Goal: Find specific page/section: Find specific page/section

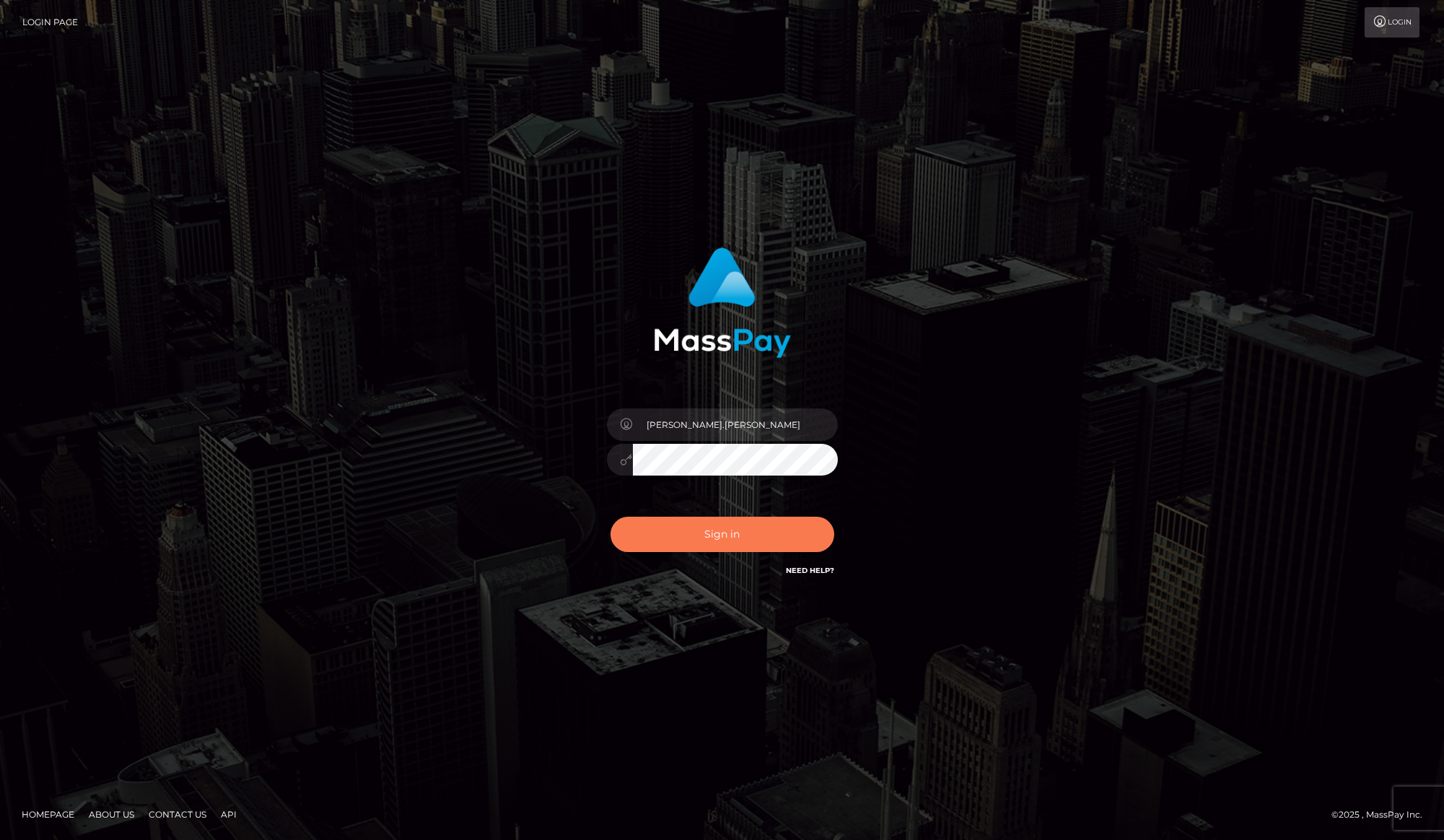
click at [802, 551] on button "Sign in" at bounding box center [722, 534] width 223 height 35
type input "[PERSON_NAME].[PERSON_NAME]"
click at [669, 527] on button "Sign in" at bounding box center [722, 534] width 223 height 35
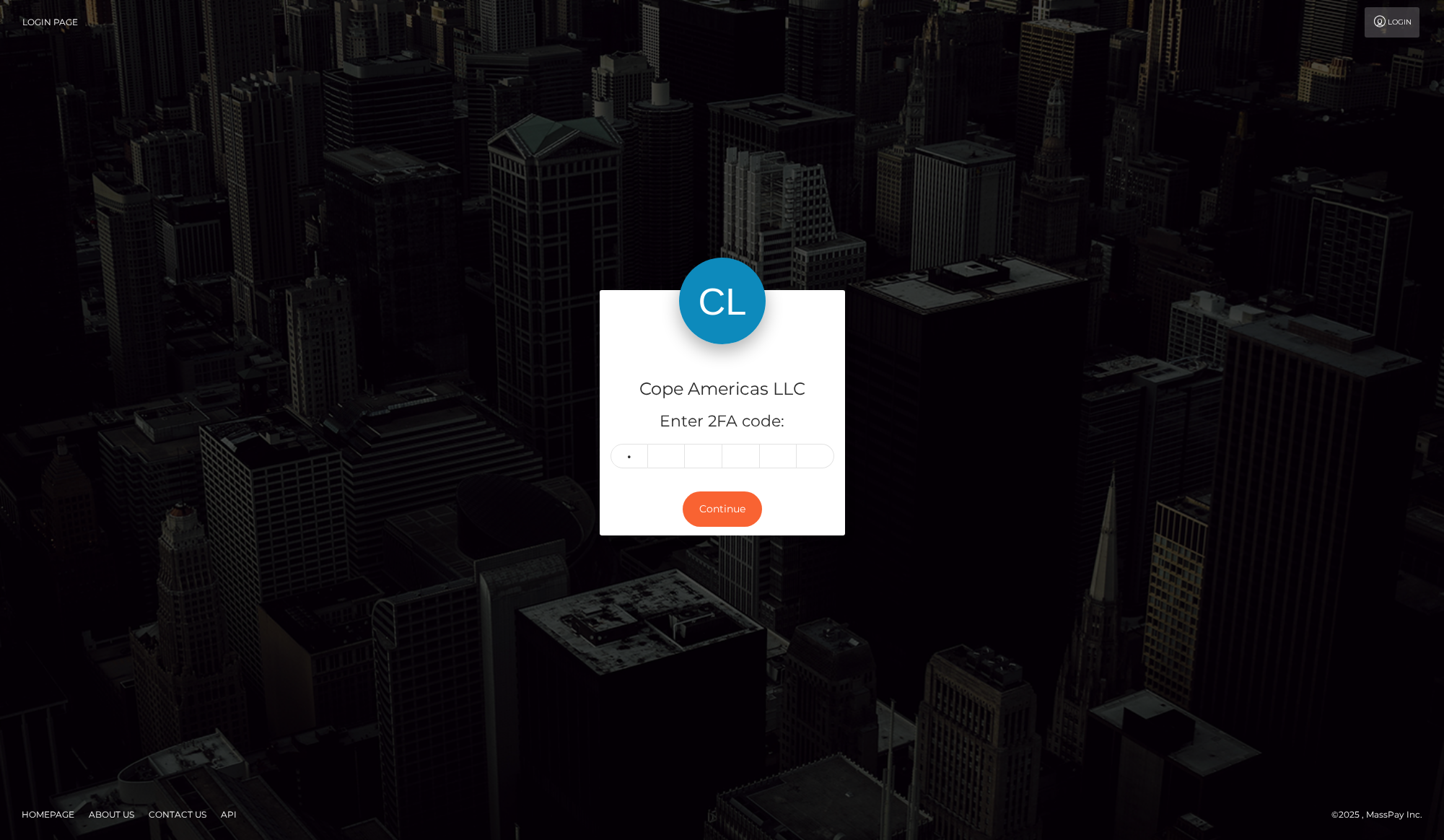
type input "3"
type input "7"
type input "1"
type input "9"
type input "8"
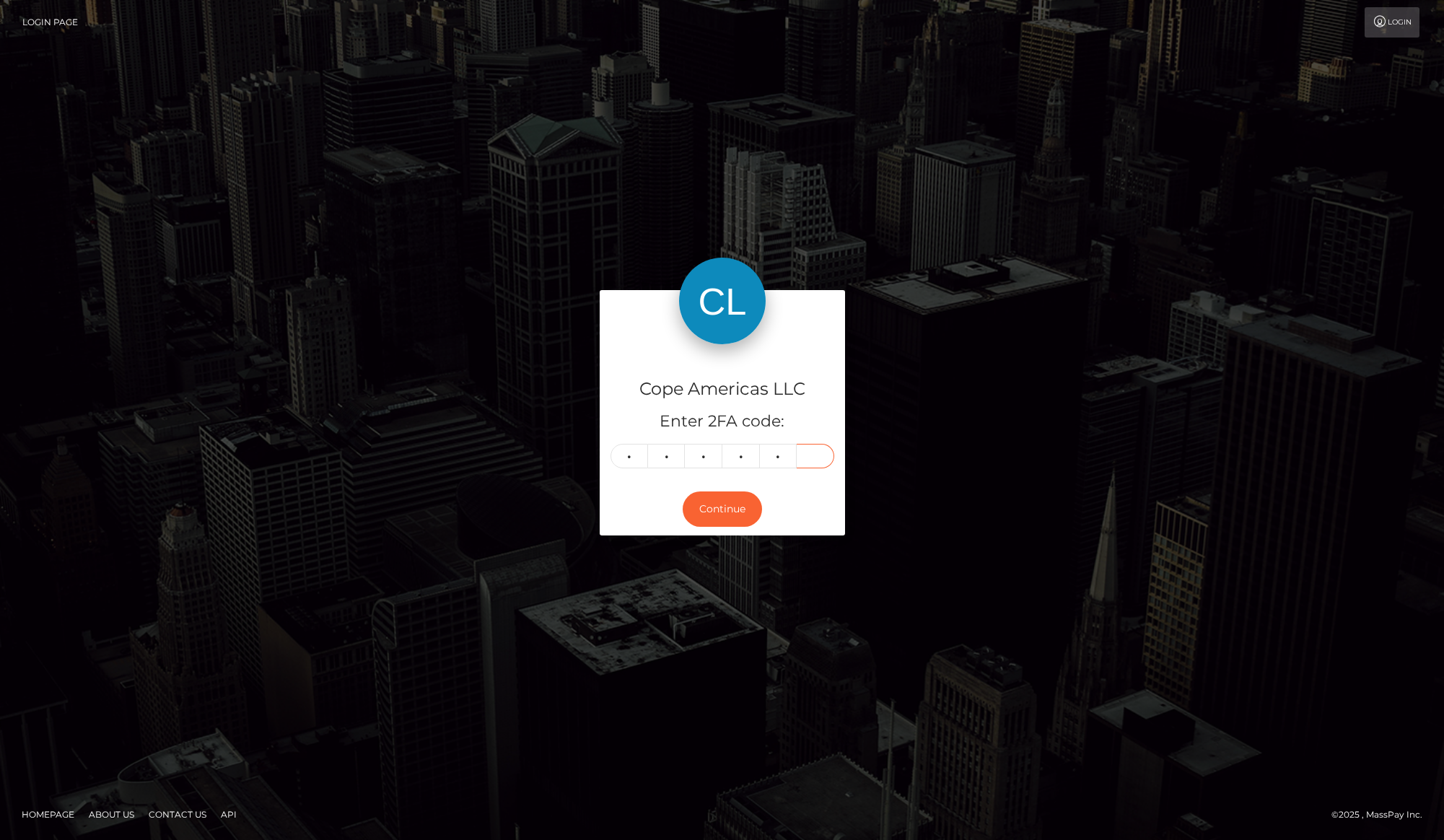
type input "3"
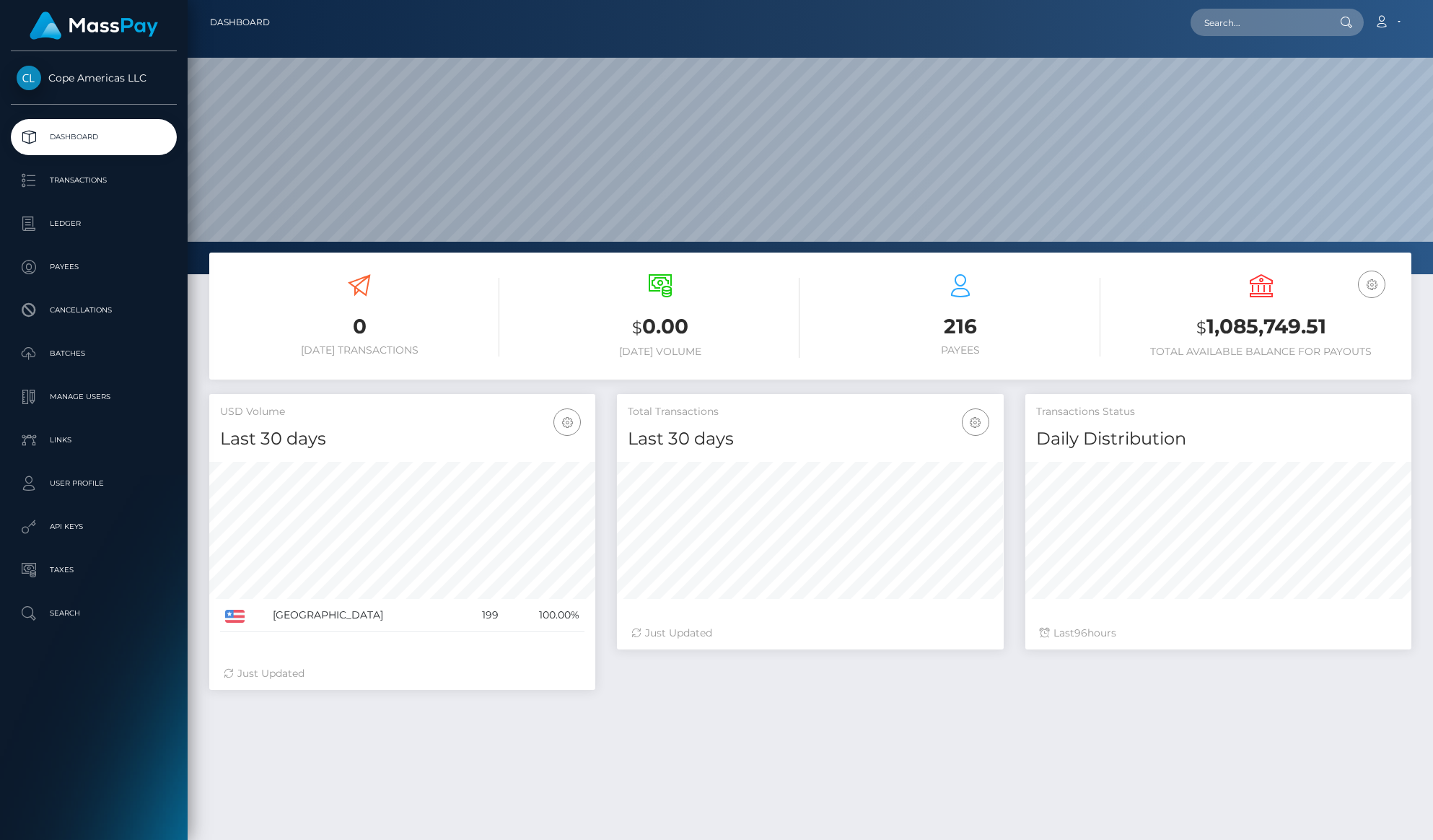
scroll to position [256, 386]
click at [119, 352] on p "Batches" at bounding box center [94, 354] width 155 height 22
click at [122, 352] on p "Batches" at bounding box center [94, 354] width 155 height 22
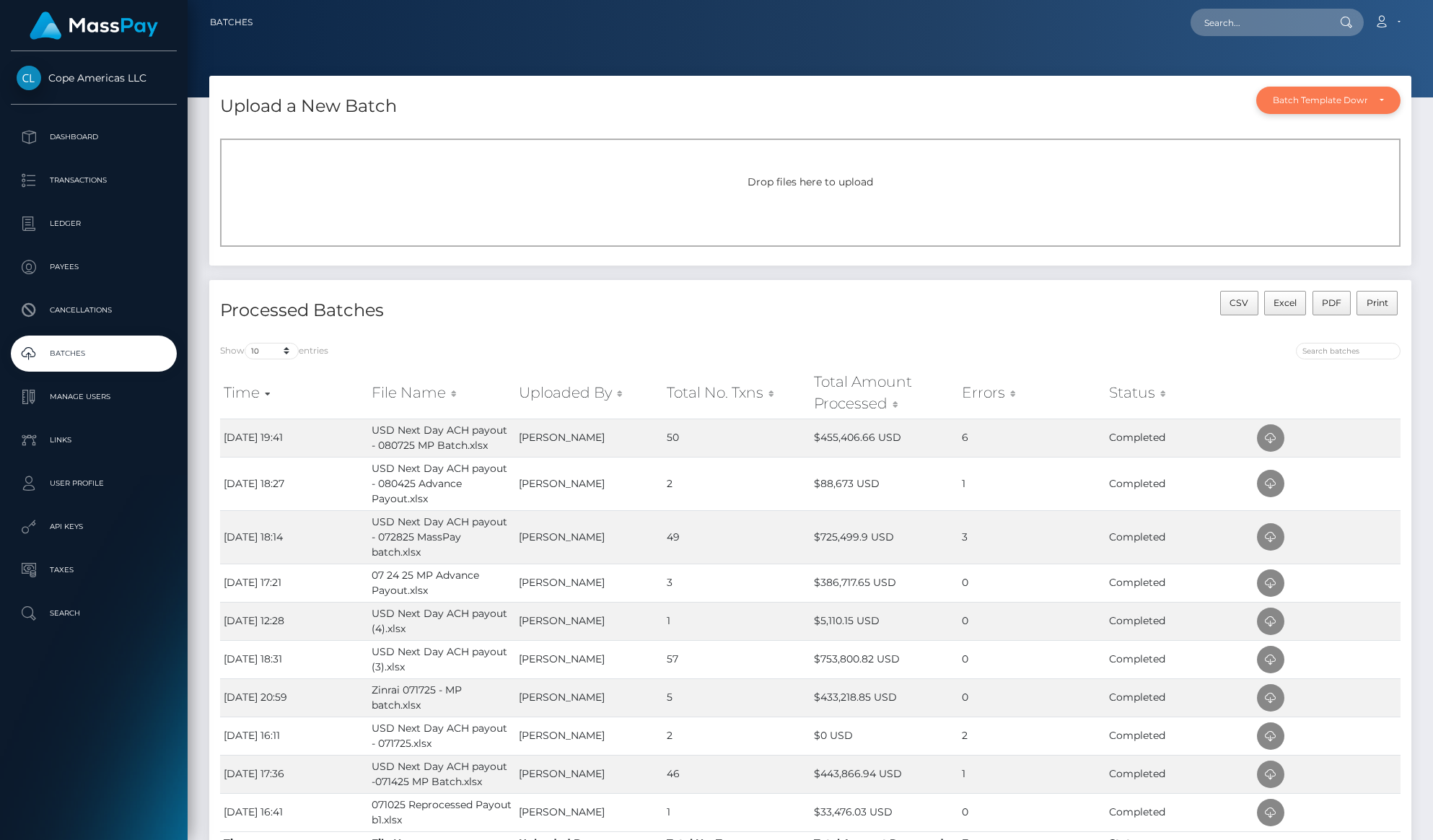
click at [1329, 98] on div "Batch Template Download" at bounding box center [1320, 100] width 95 height 12
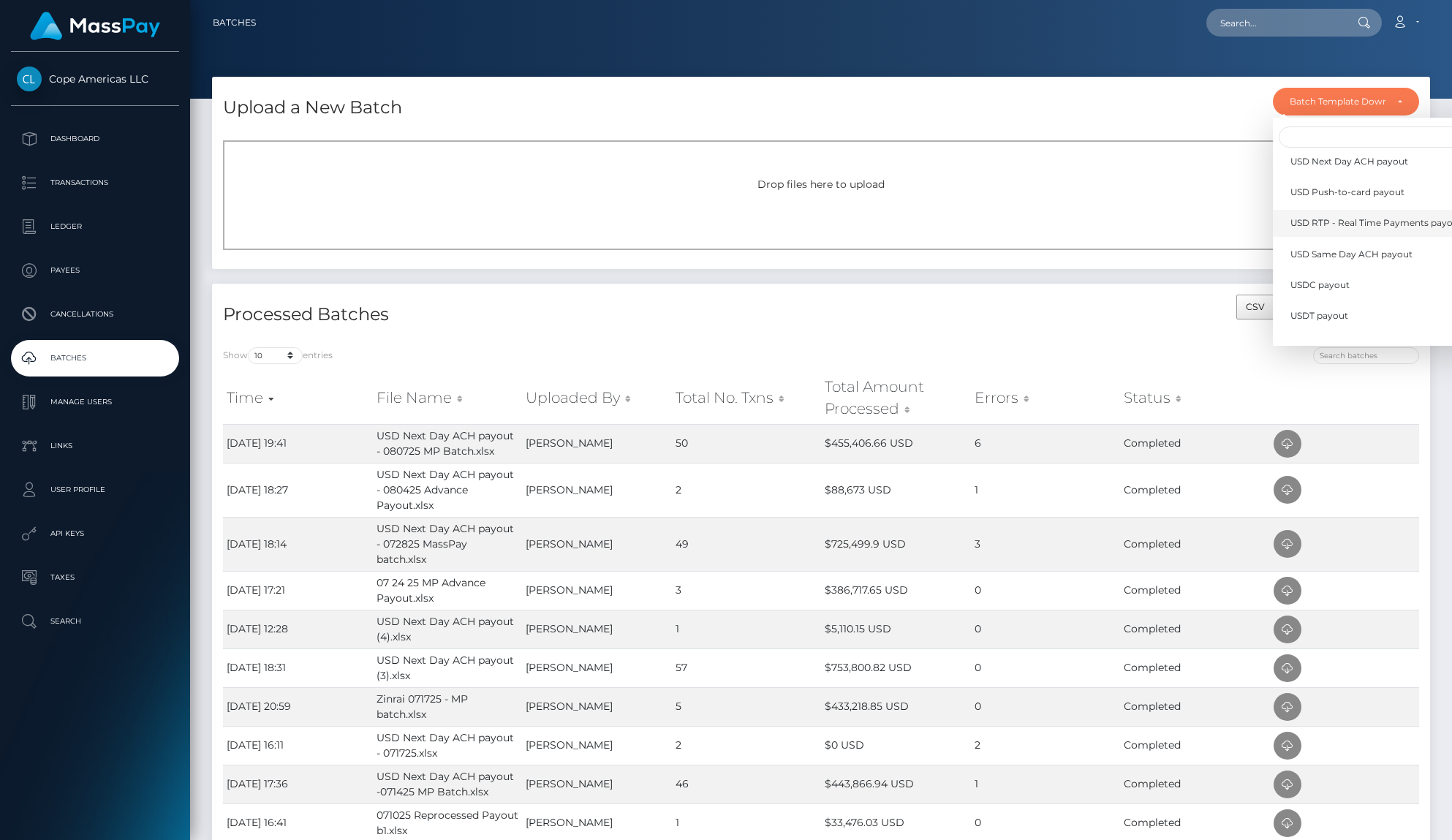
scroll to position [401, 0]
click at [1364, 174] on link "USD Next Day ACH payout" at bounding box center [1376, 168] width 207 height 27
select select "/batch_templates/USD Next Day ACH payout.xlsx"
select select
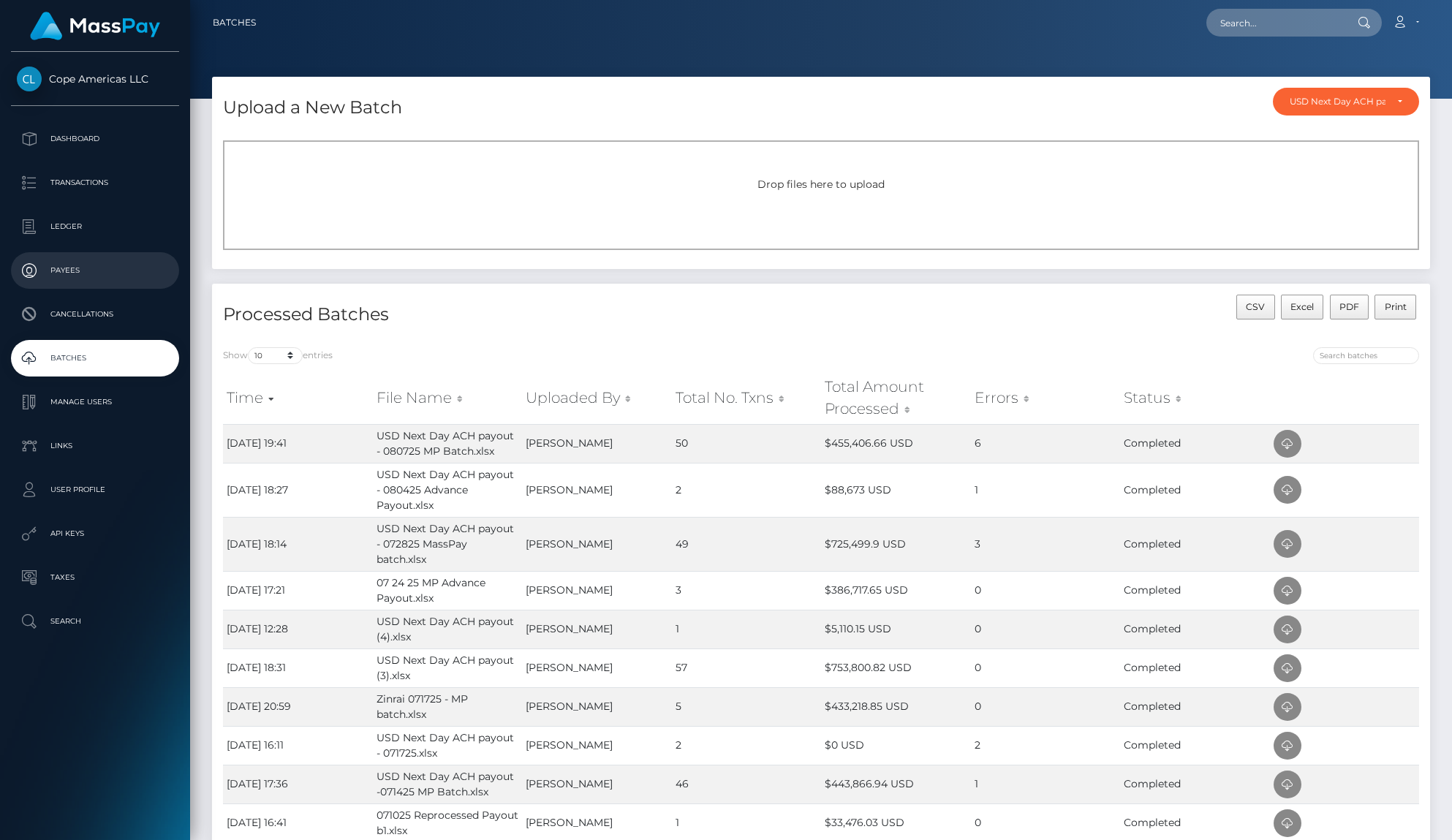
click at [108, 260] on p "Payees" at bounding box center [95, 271] width 157 height 22
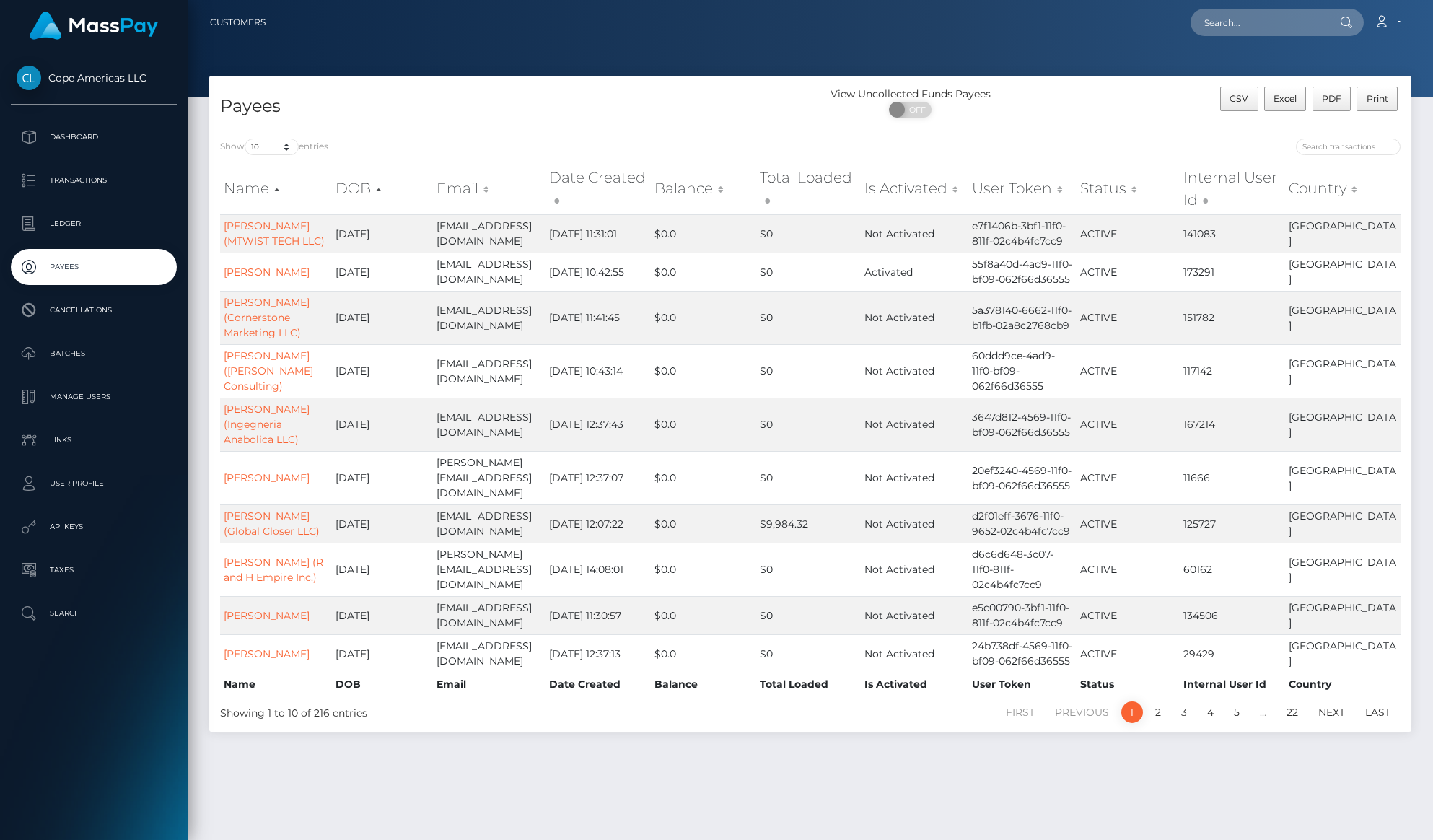
click at [1331, 20] on div at bounding box center [1345, 22] width 38 height 27
click at [1312, 21] on input "text" at bounding box center [1259, 22] width 136 height 27
paste input "66924"
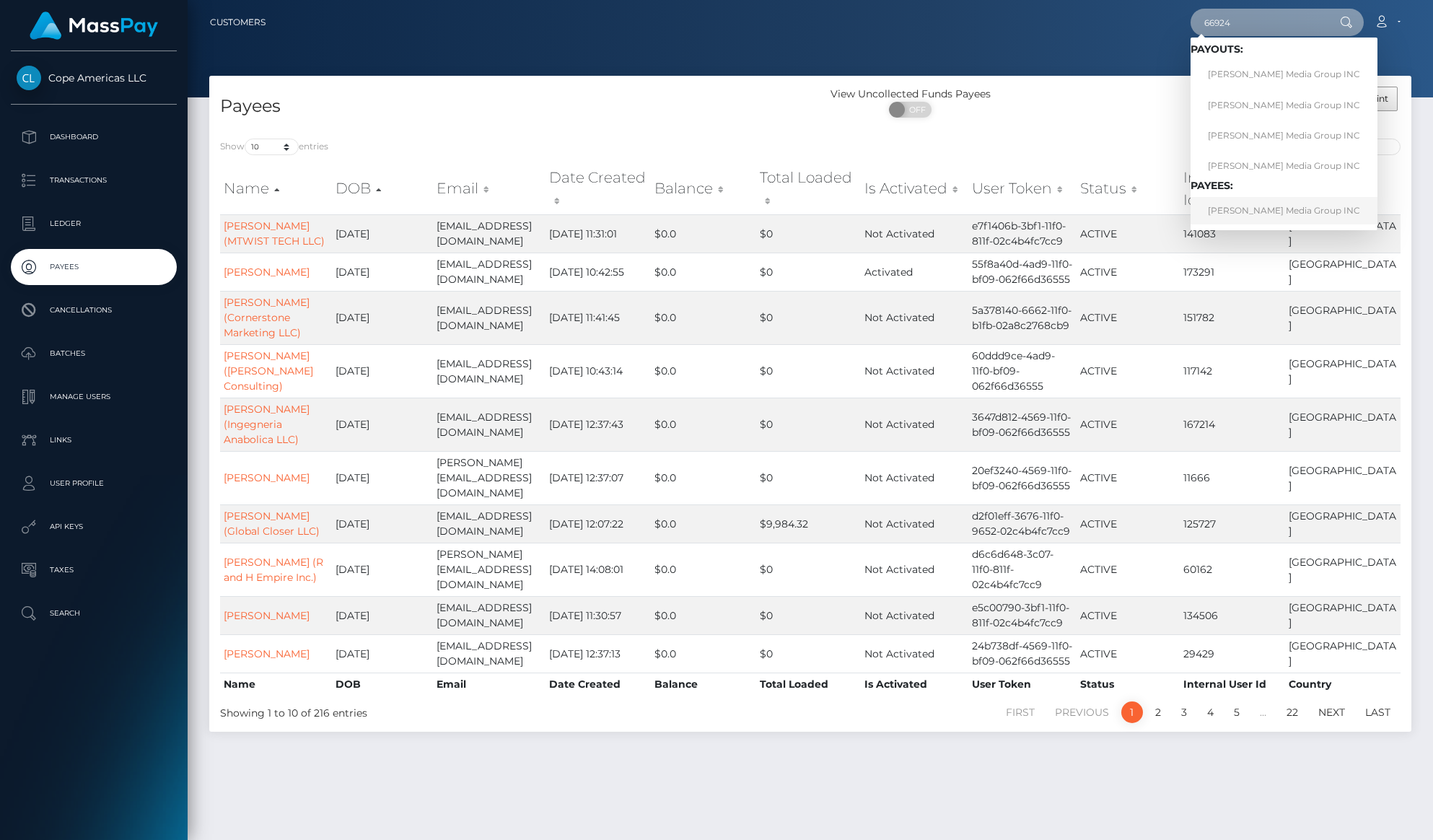
type input "66924"
click at [1270, 213] on link "Blanchard Media Group INC" at bounding box center [1284, 210] width 187 height 27
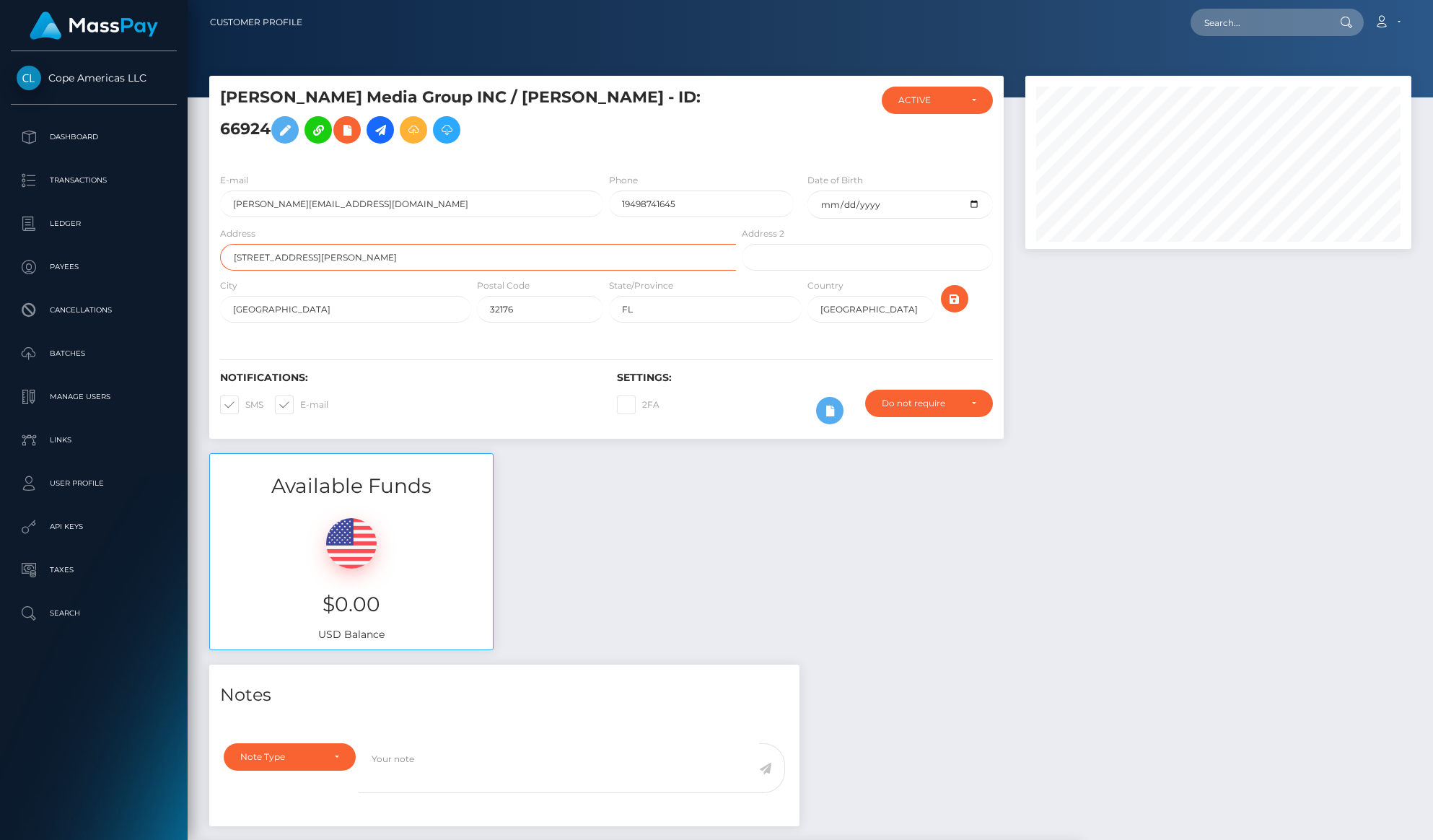
drag, startPoint x: 444, startPoint y: 258, endPoint x: 202, endPoint y: 241, distance: 242.6
click at [183, 245] on div "Cope Americas LLC Dashboard Transactions Ledger Payees Cancellations" at bounding box center [716, 420] width 1433 height 840
click at [278, 130] on h5 "Blanchard Media Group INC / ROBERT LAKSO BLANCHARD - ID: 66924" at bounding box center [474, 119] width 508 height 64
copy h5 "66924"
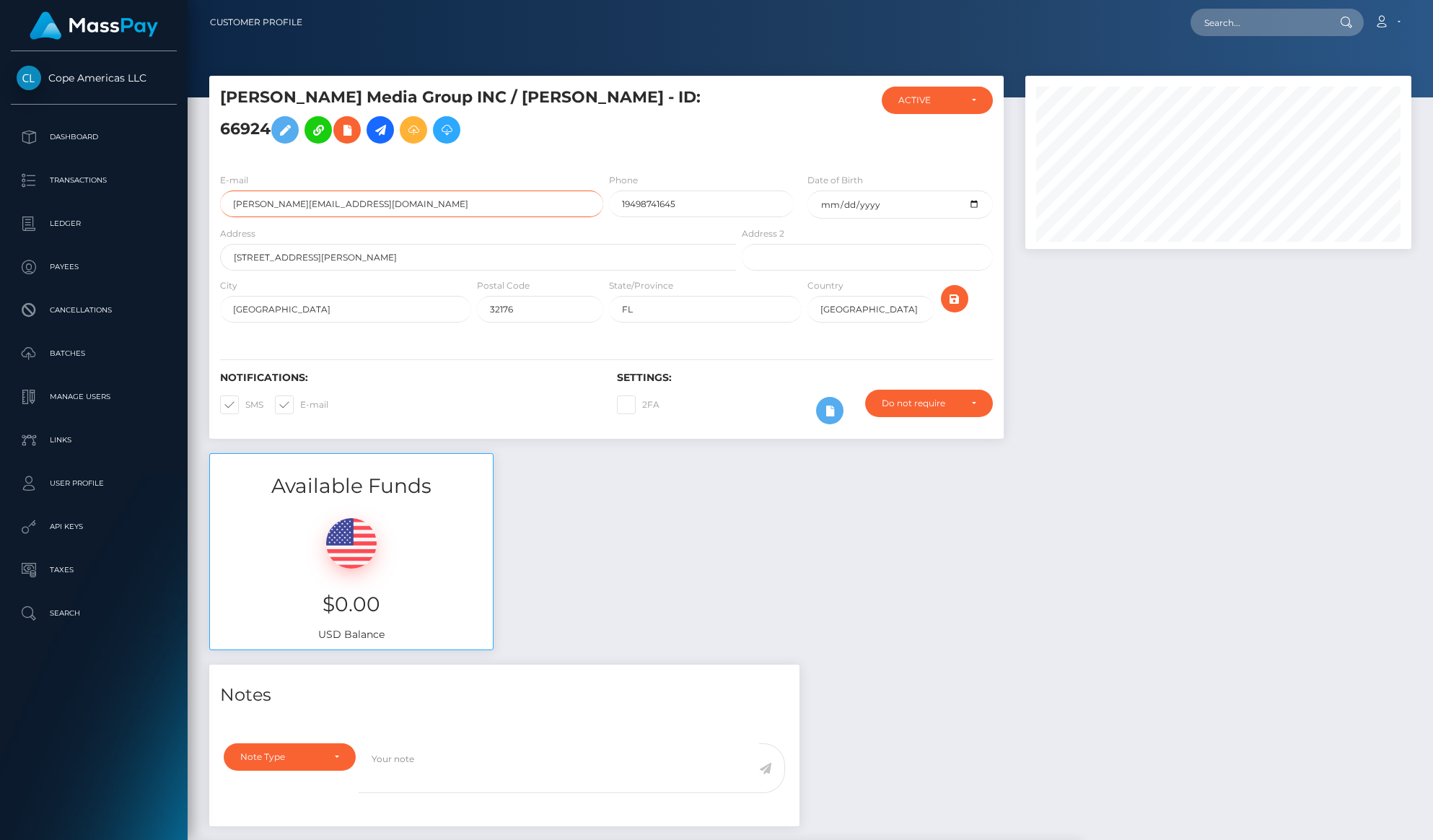
click at [385, 202] on input "sylvia@commissionhero.com" at bounding box center [412, 204] width 383 height 27
click at [372, 259] on input "936 John Anderson Drive" at bounding box center [478, 257] width 516 height 27
drag, startPoint x: 400, startPoint y: 259, endPoint x: 146, endPoint y: 263, distance: 254.0
click at [152, 263] on div "Cope Americas LLC Dashboard Transactions Ledger Payees Cancellations" at bounding box center [716, 420] width 1433 height 840
click at [395, 263] on input "936 John Anderson Drive" at bounding box center [478, 257] width 516 height 27
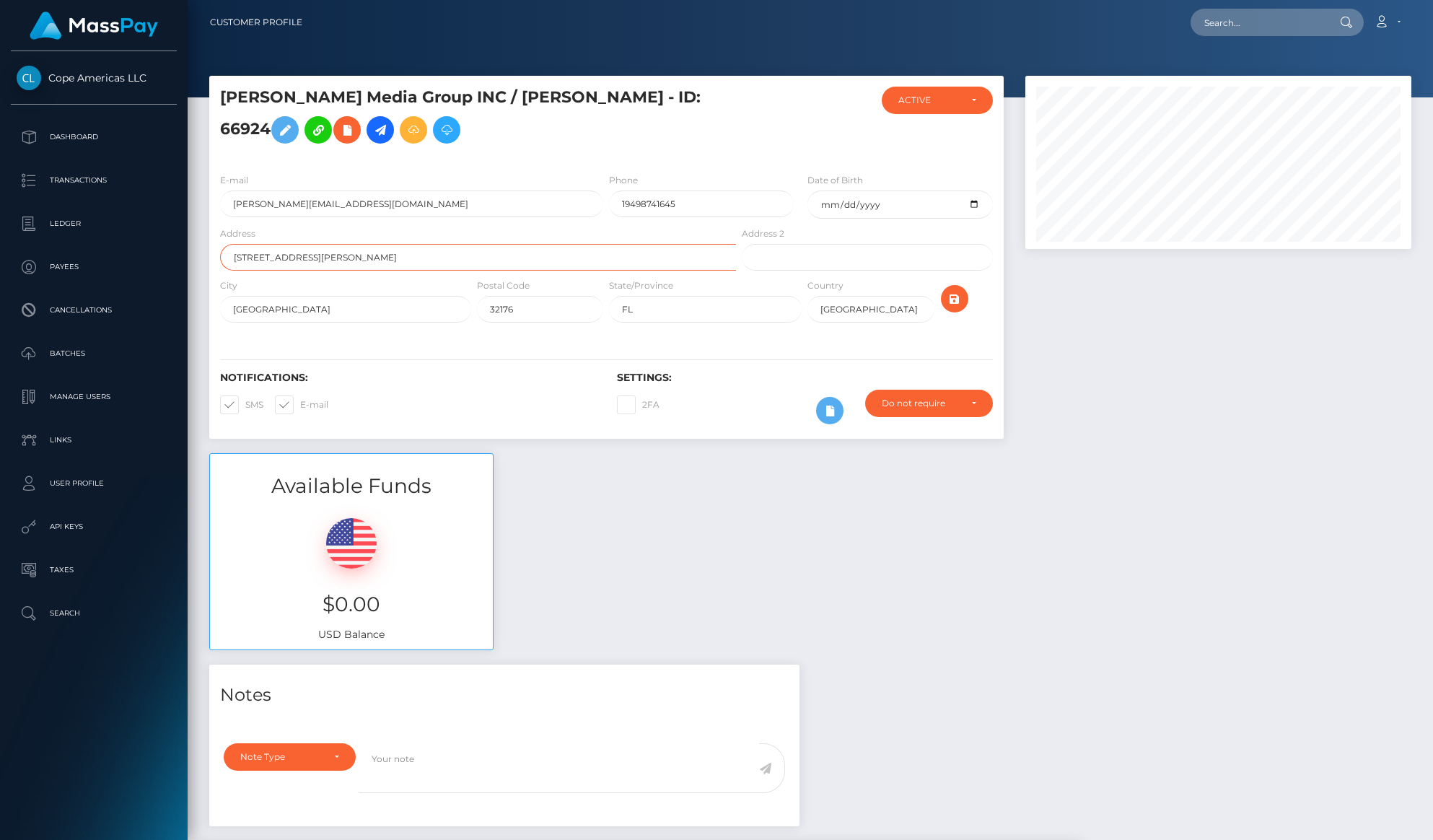
drag, startPoint x: 398, startPoint y: 260, endPoint x: 224, endPoint y: 251, distance: 174.2
click at [224, 251] on input "936 John Anderson Drive" at bounding box center [478, 257] width 516 height 27
click at [363, 317] on input "Ormond Beach" at bounding box center [345, 309] width 251 height 27
drag, startPoint x: 373, startPoint y: 313, endPoint x: 155, endPoint y: 309, distance: 218.0
click at [148, 310] on div "Cope Americas LLC Dashboard Transactions Ledger Payees Cancellations" at bounding box center [716, 420] width 1433 height 840
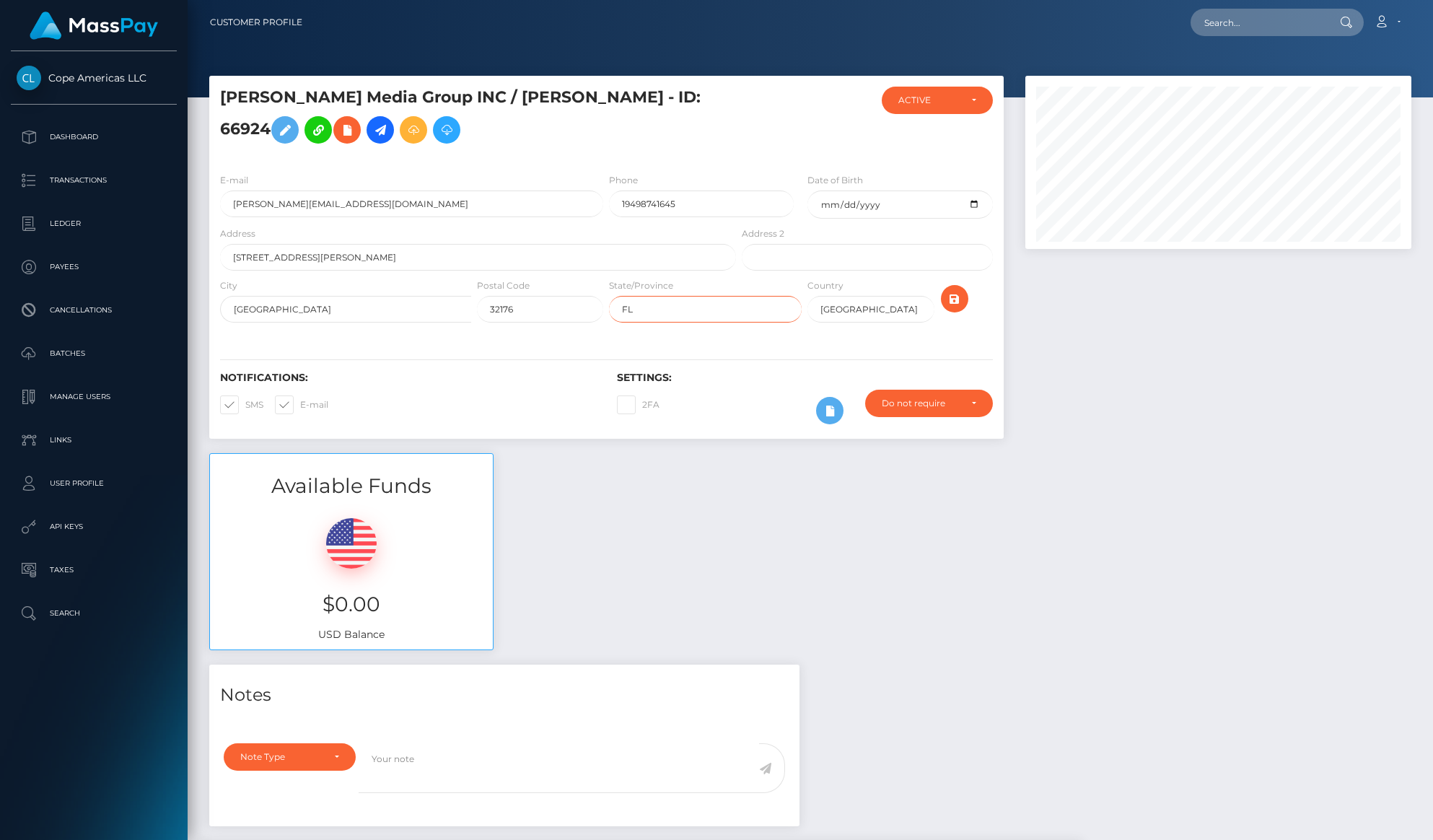
click at [677, 300] on input "FL" at bounding box center [705, 309] width 193 height 27
drag, startPoint x: 682, startPoint y: 307, endPoint x: 537, endPoint y: 310, distance: 145.0
click at [538, 310] on div "City Ormond Beach Postal Code 32176 State/Province FL Country USA" at bounding box center [606, 304] width 795 height 52
click at [514, 291] on label "Postal Code" at bounding box center [502, 285] width 52 height 13
click at [527, 306] on input "32176" at bounding box center [540, 309] width 127 height 27
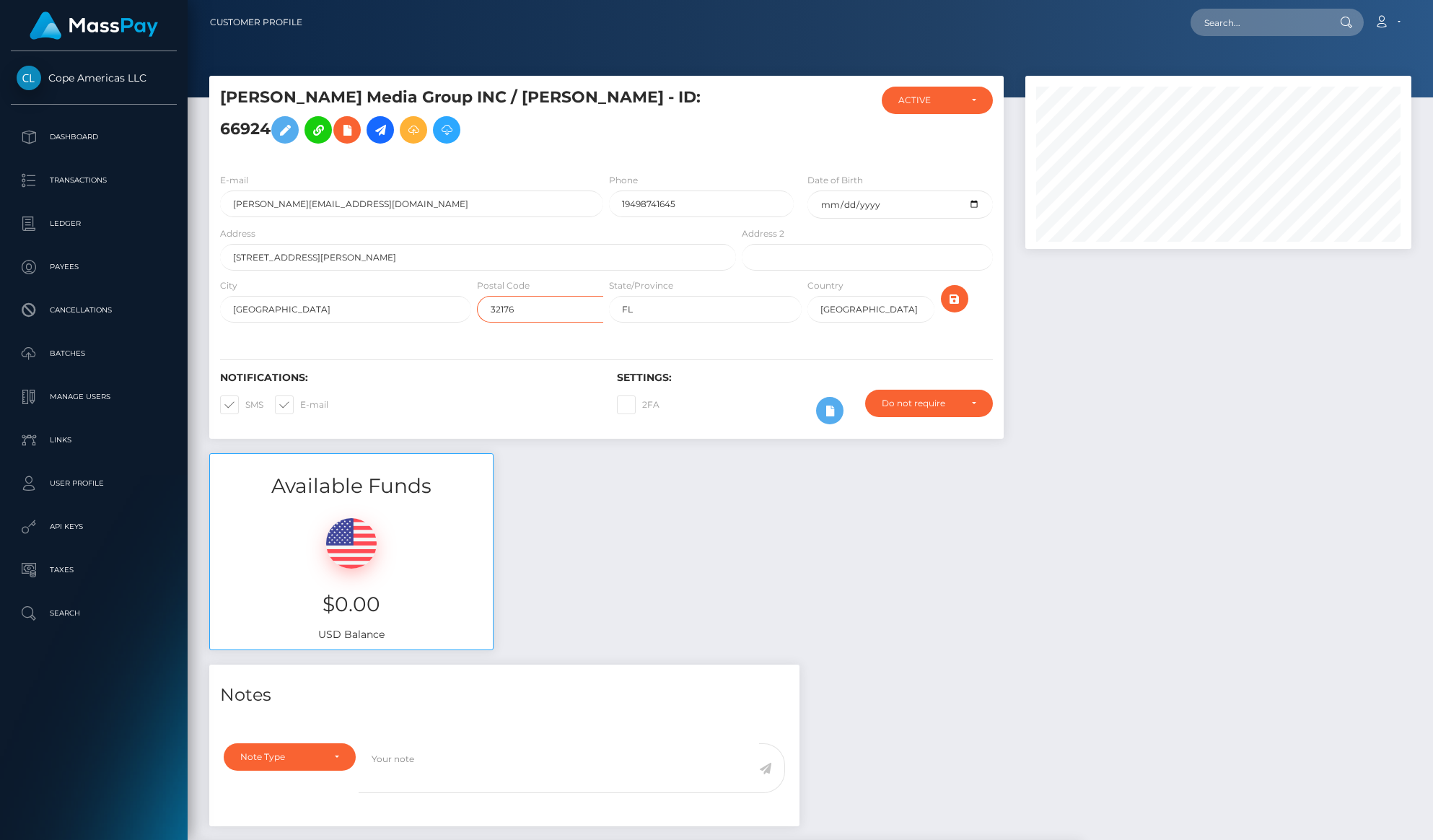
drag, startPoint x: 531, startPoint y: 306, endPoint x: 418, endPoint y: 305, distance: 113.0
click at [418, 305] on div "City Ormond Beach Postal Code 32176 State/Province FL Country USA" at bounding box center [606, 304] width 795 height 52
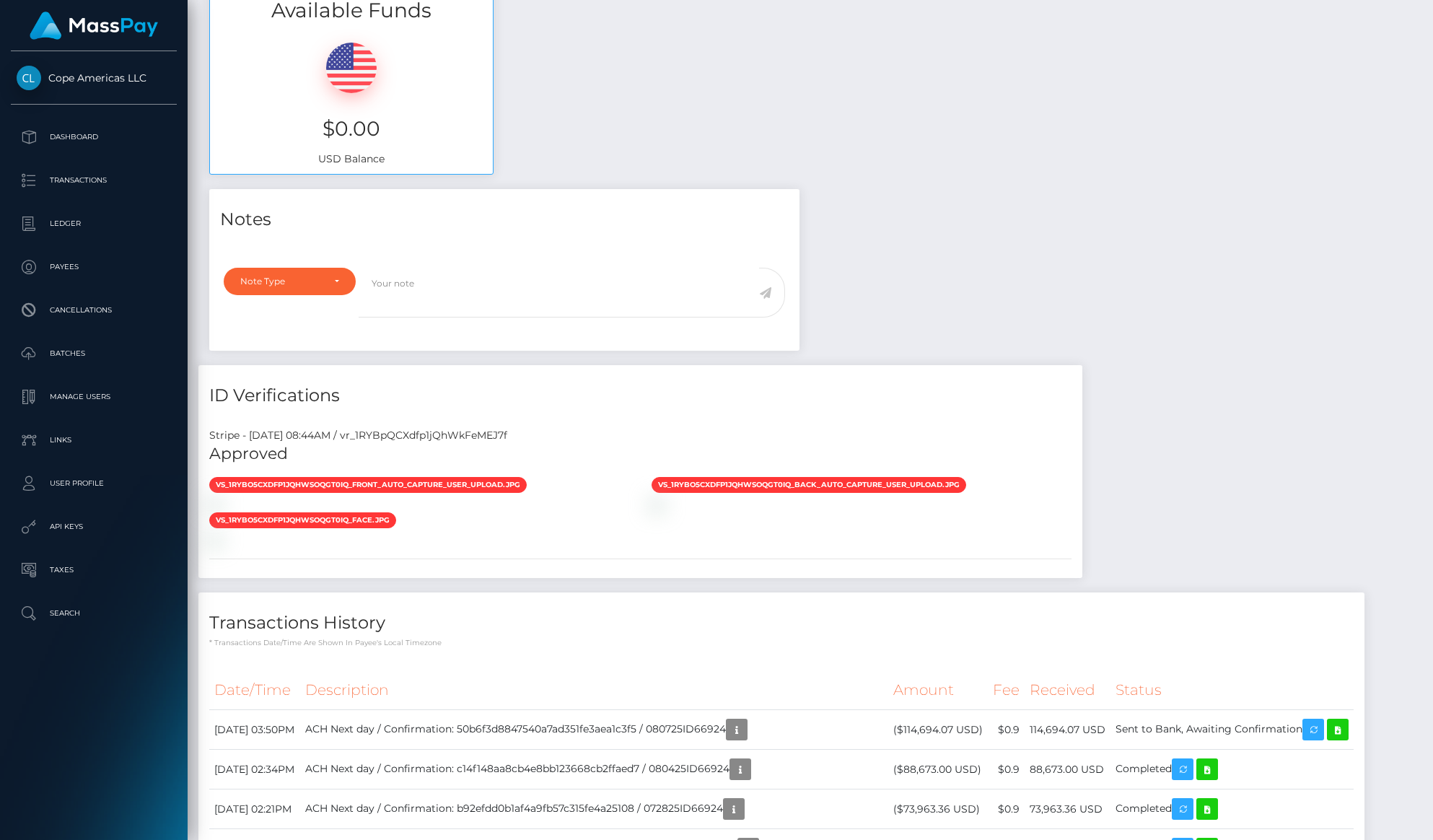
scroll to position [477, 0]
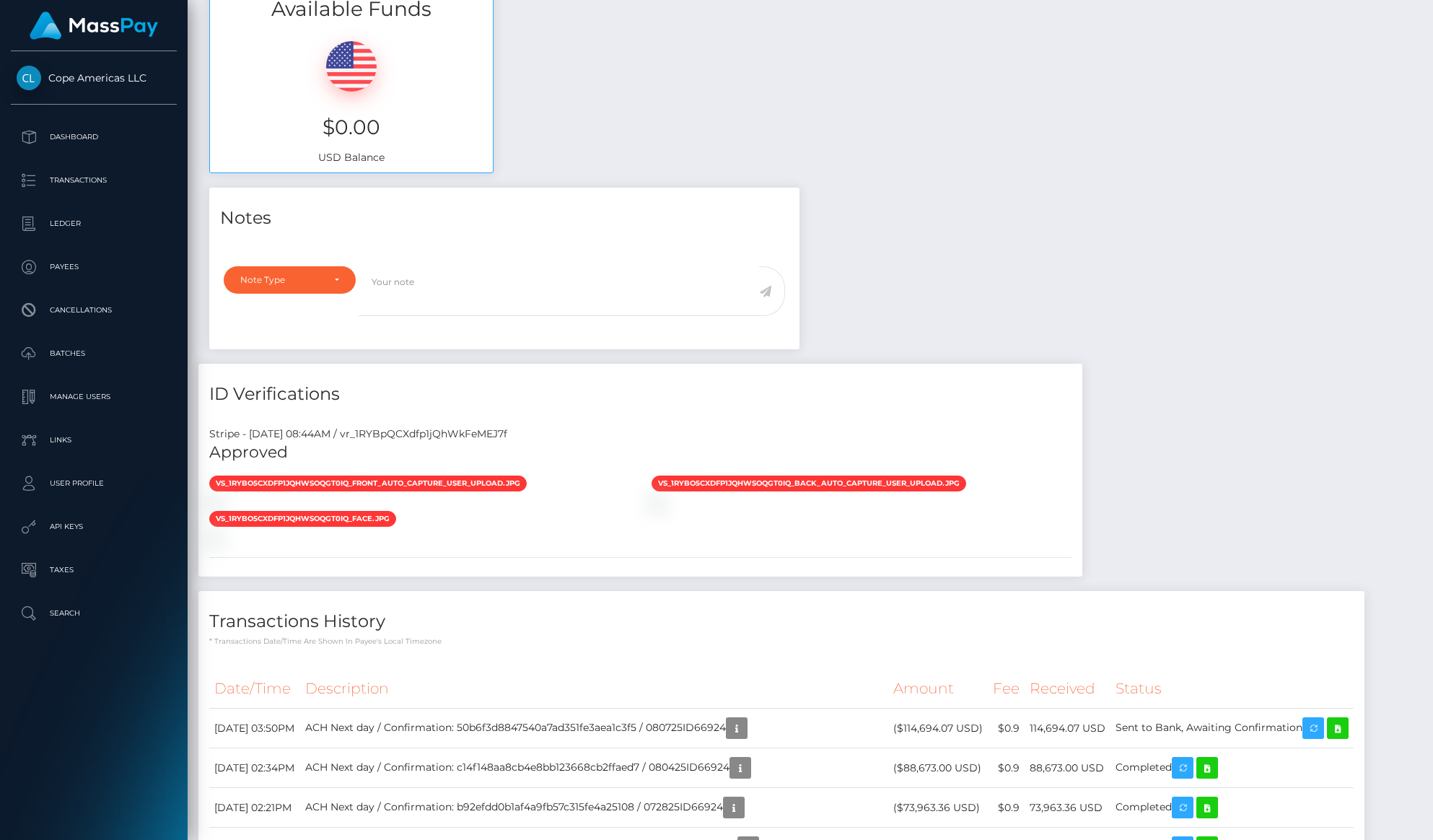
click at [936, 183] on div "Available Funds $0.00 USD Balance" at bounding box center [810, 83] width 1224 height 213
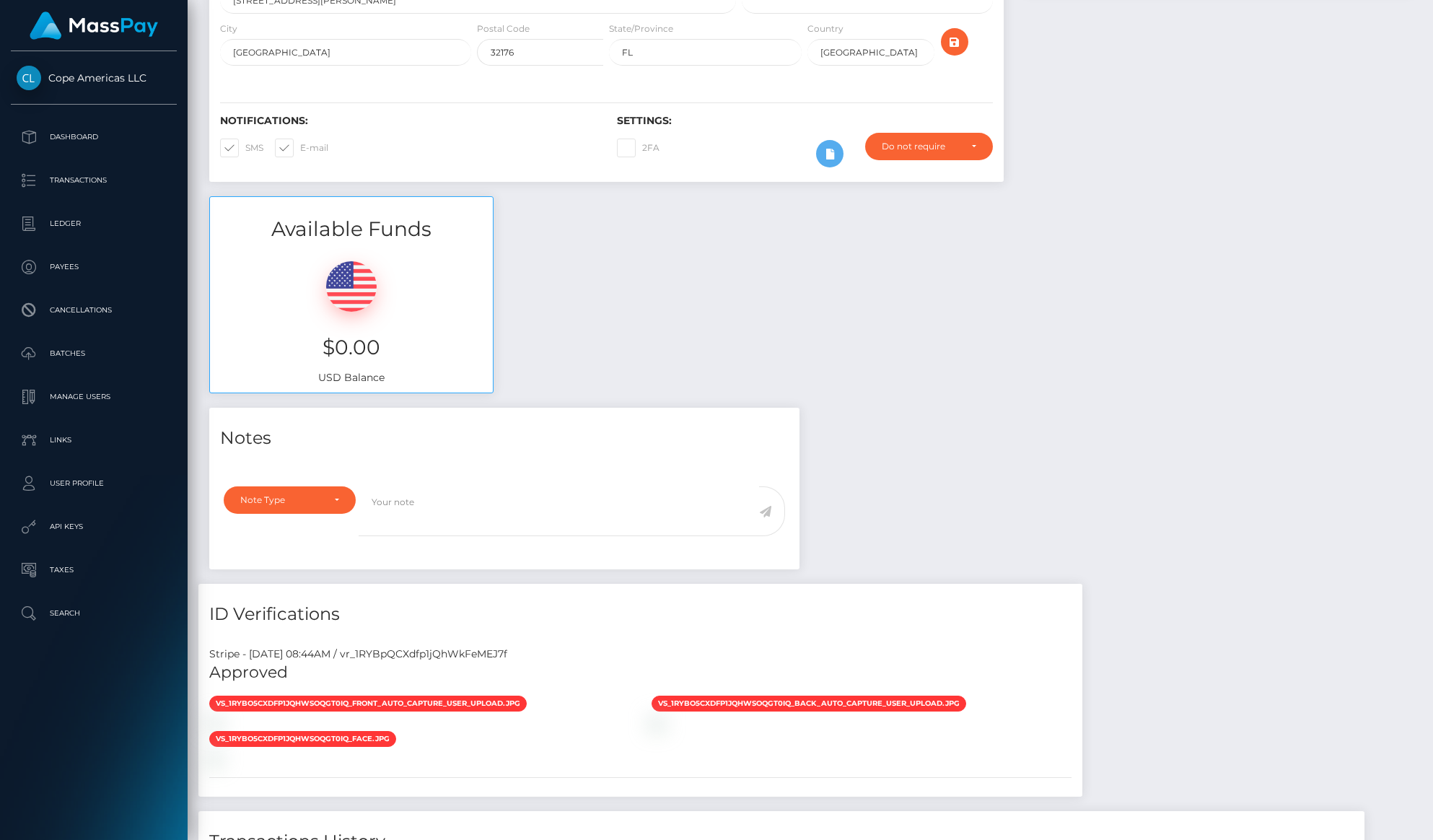
scroll to position [0, 0]
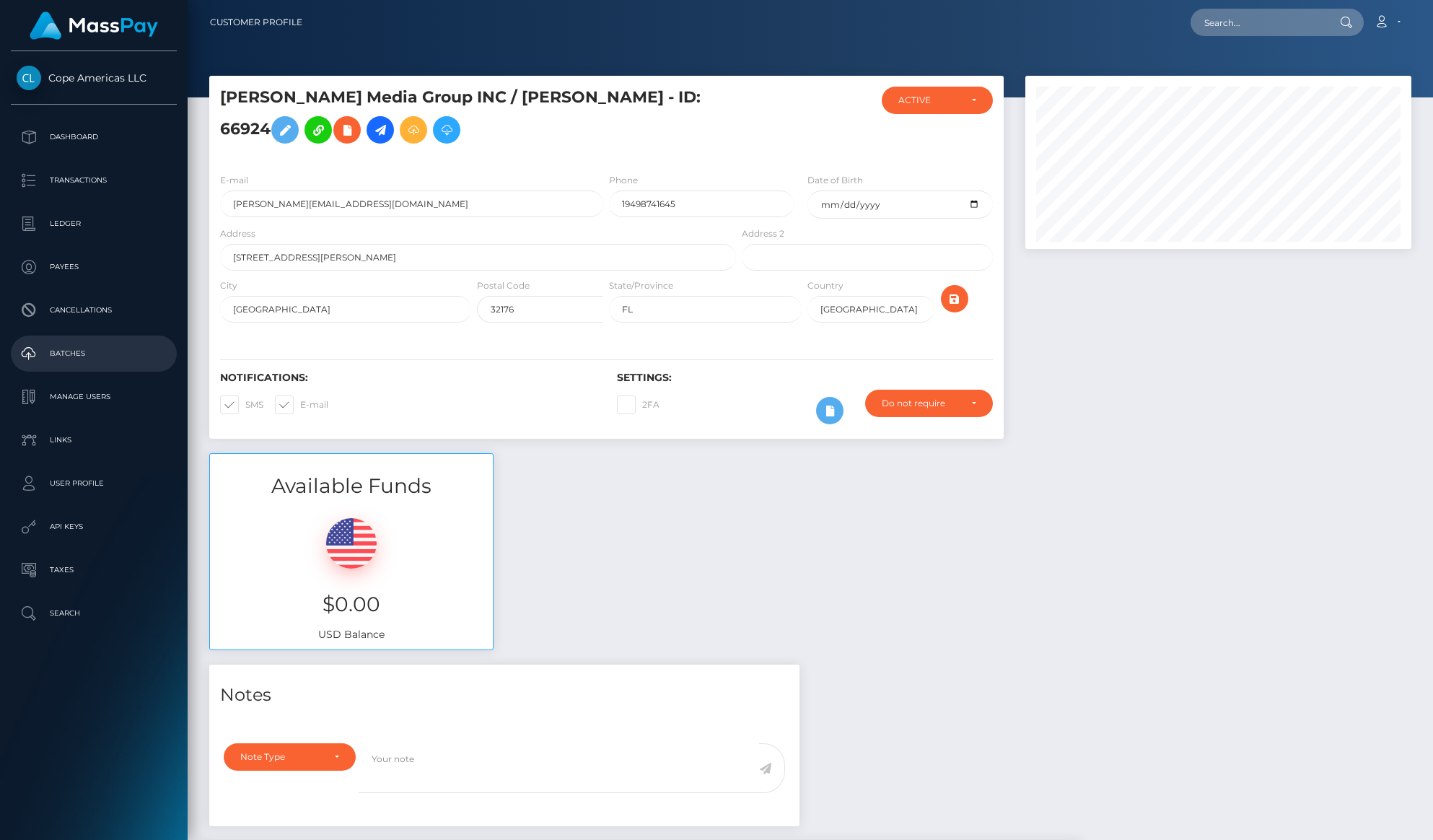
click at [98, 354] on p "Batches" at bounding box center [94, 354] width 155 height 22
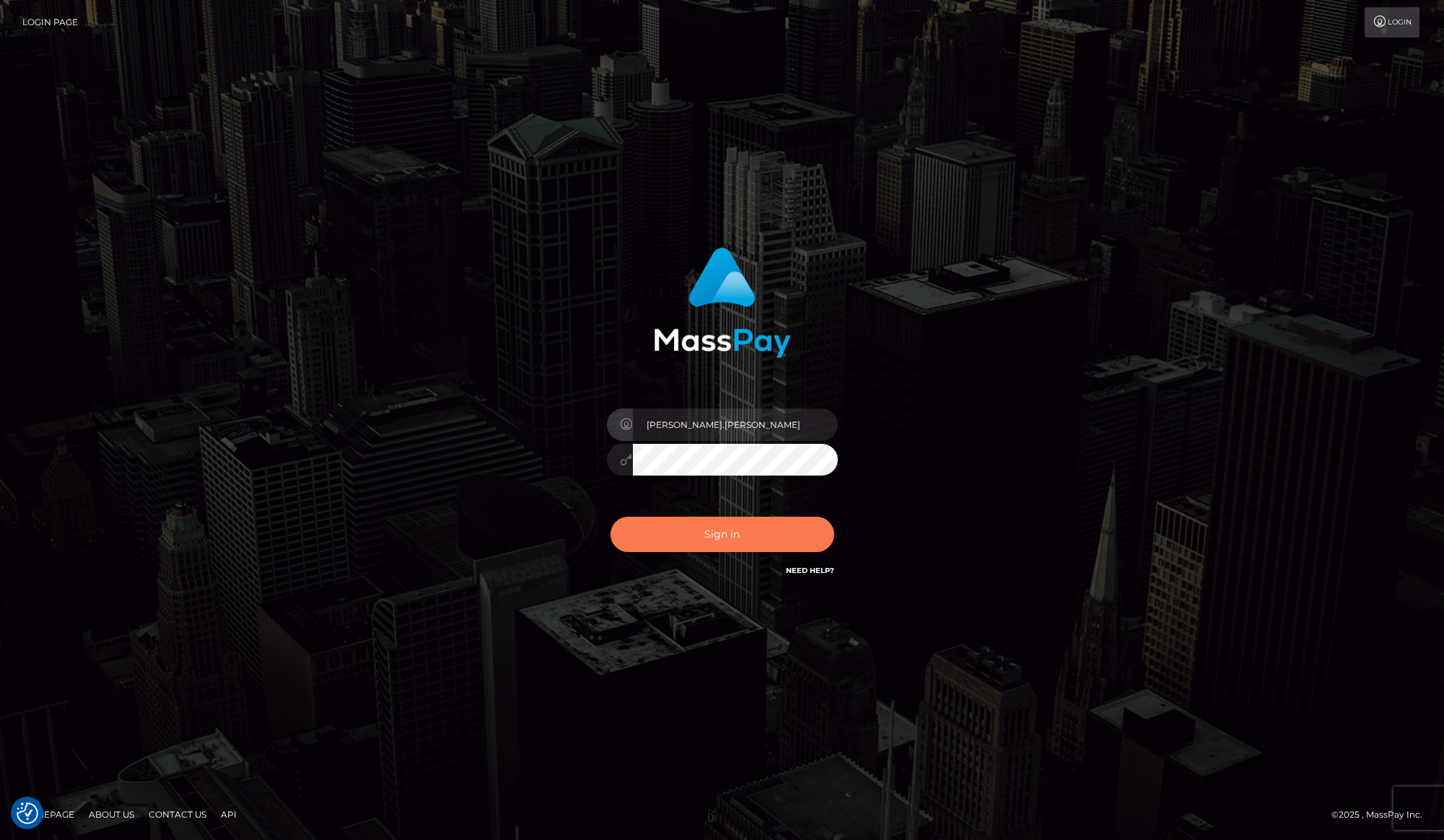
click at [706, 545] on button "Sign in" at bounding box center [722, 534] width 223 height 35
type input "[PERSON_NAME].[PERSON_NAME]"
click at [710, 542] on button "Sign in" at bounding box center [722, 534] width 223 height 35
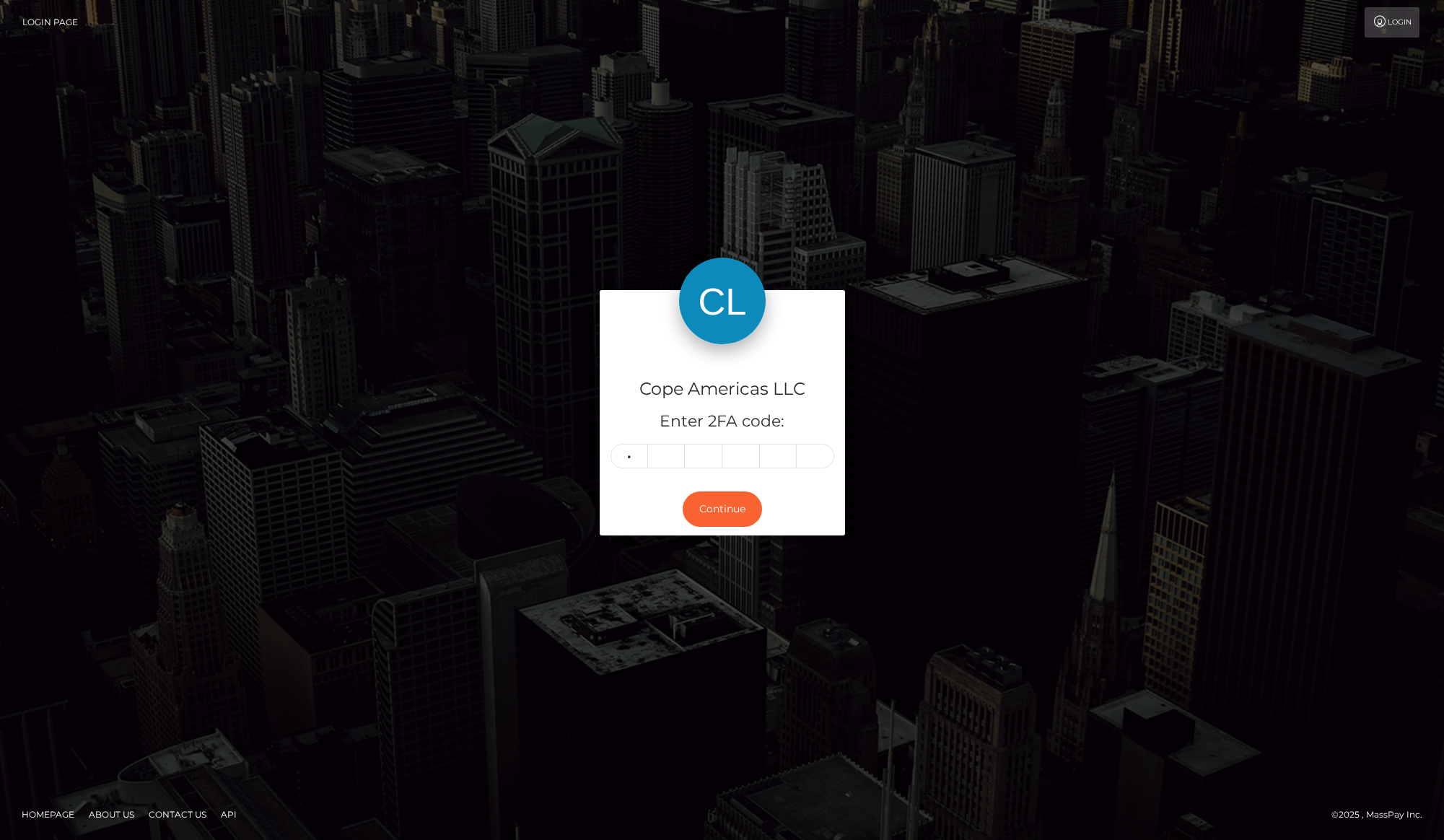
type input "7"
type input "2"
type input "8"
type input "0"
type input "6"
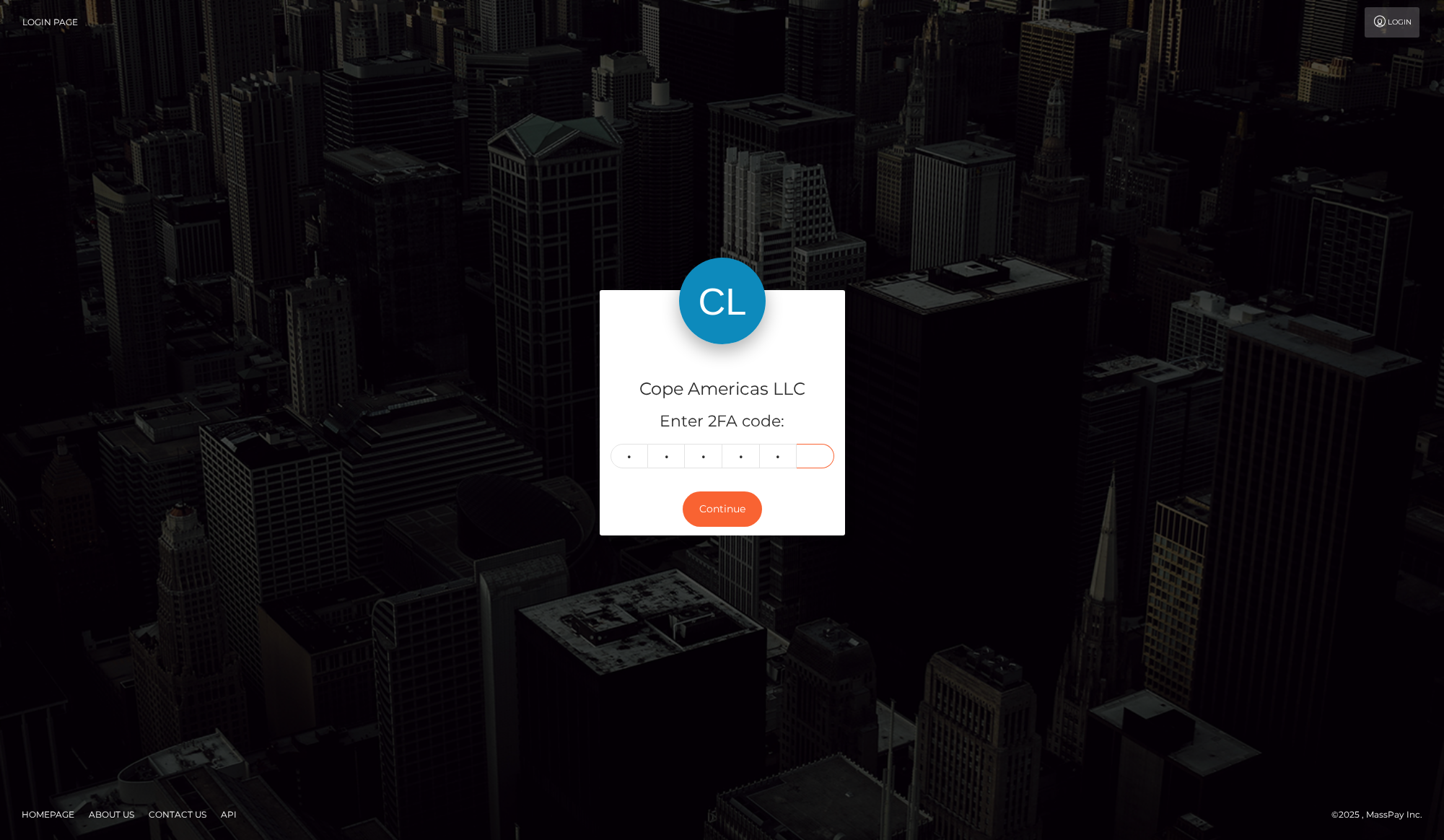
type input "1"
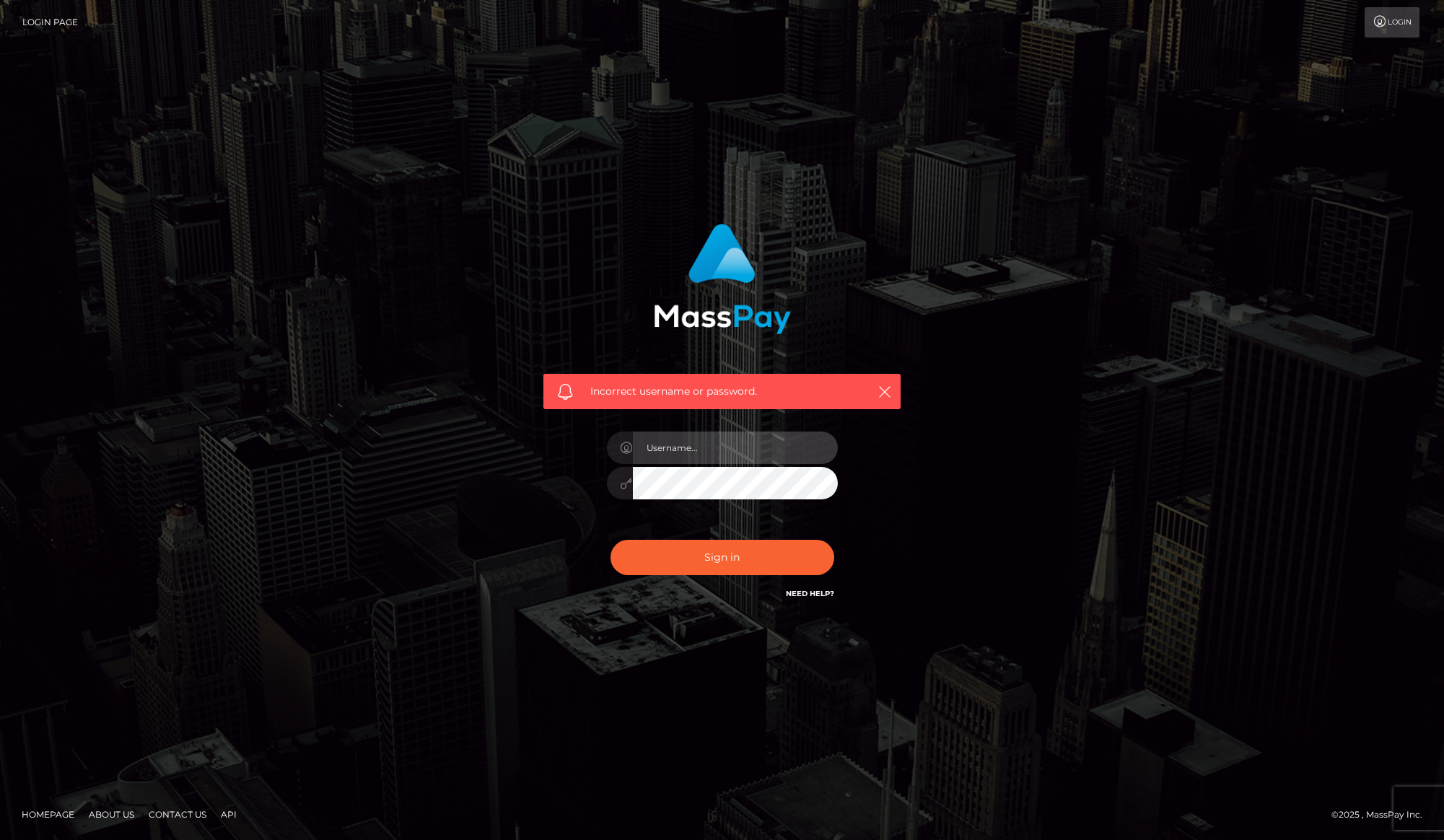
type input "[PERSON_NAME].[PERSON_NAME]"
click at [726, 558] on button "Sign in" at bounding box center [722, 557] width 223 height 35
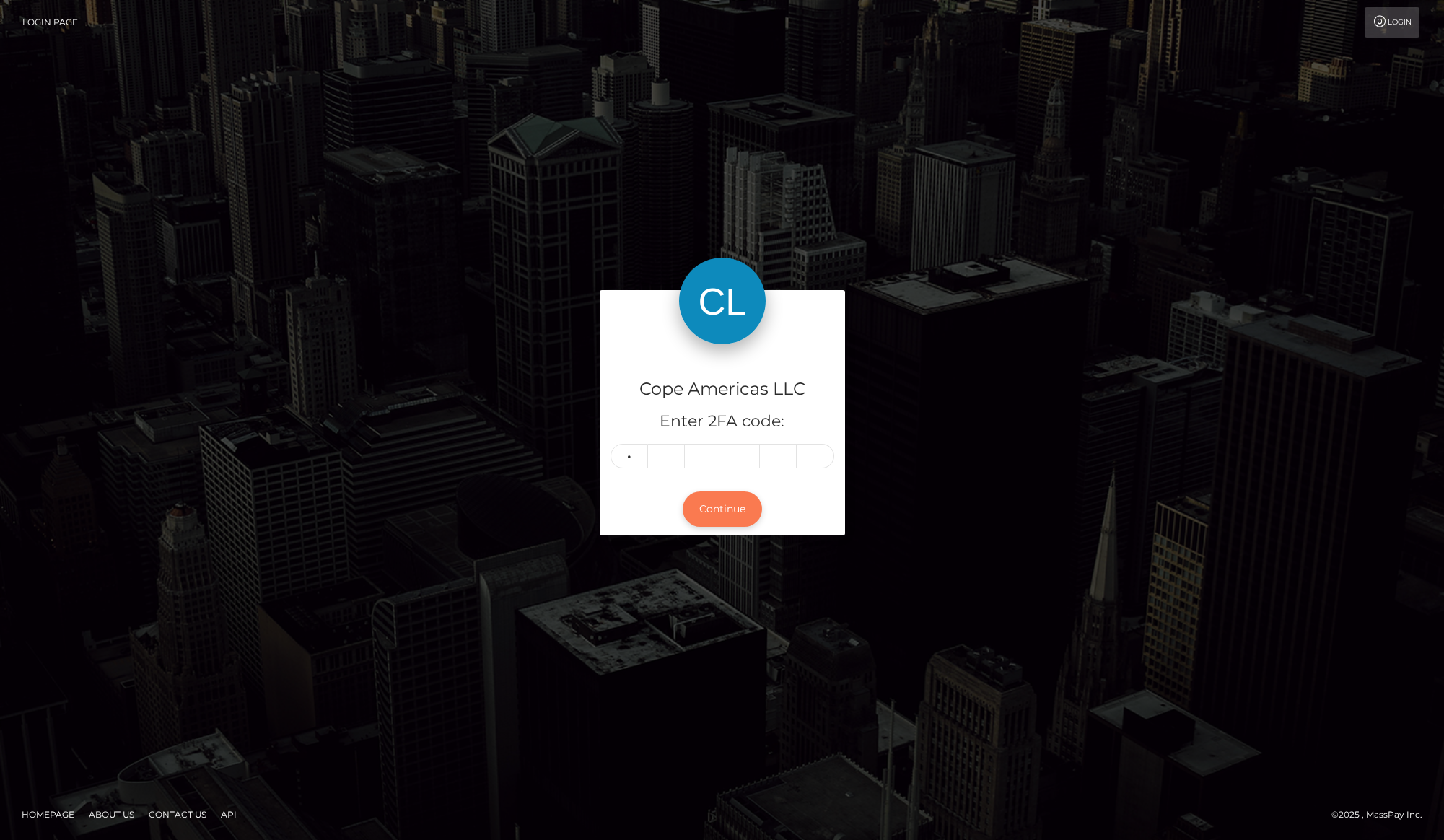
type input "7"
type input "2"
type input "8"
type input "0"
type input "6"
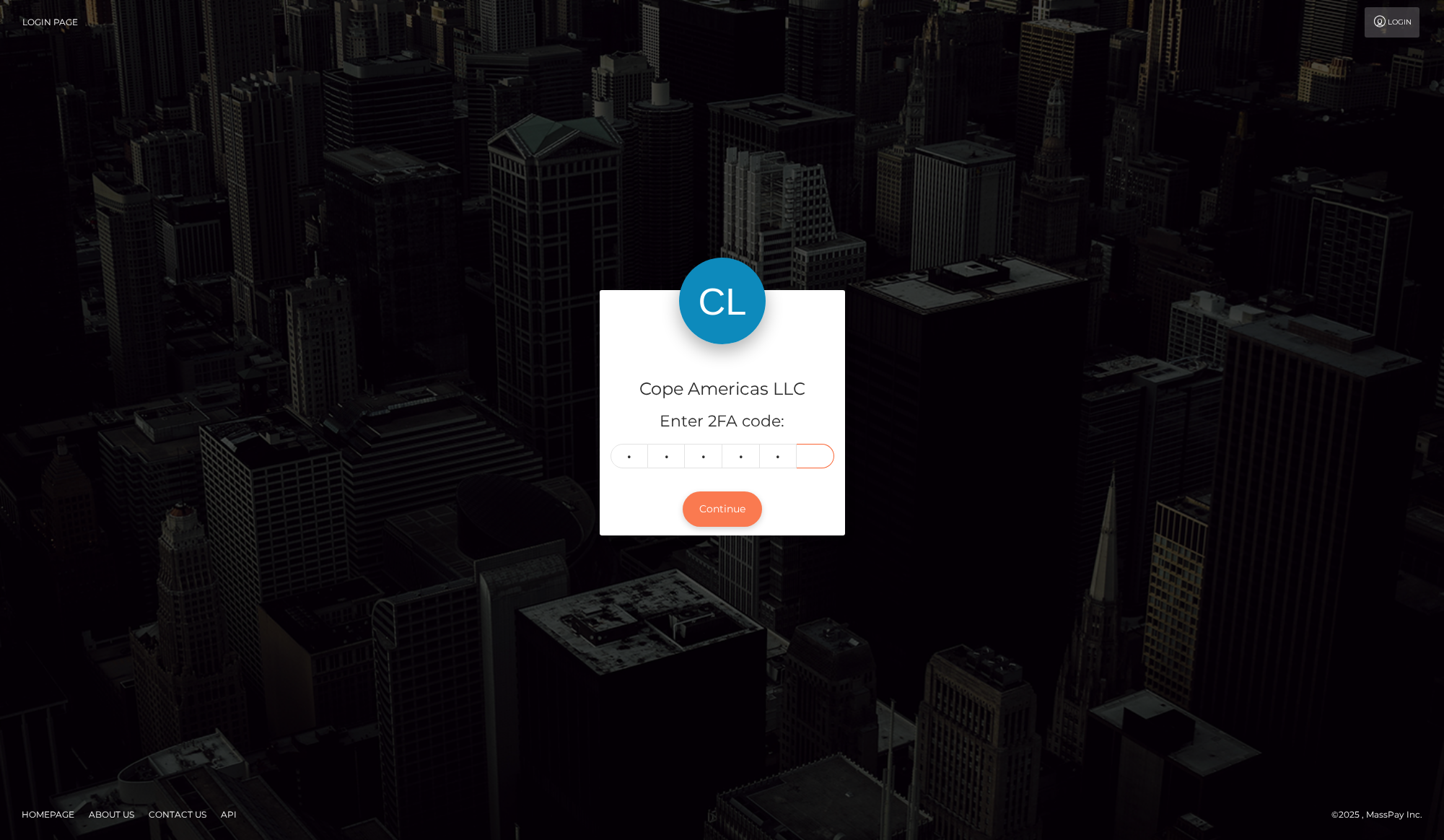
type input "1"
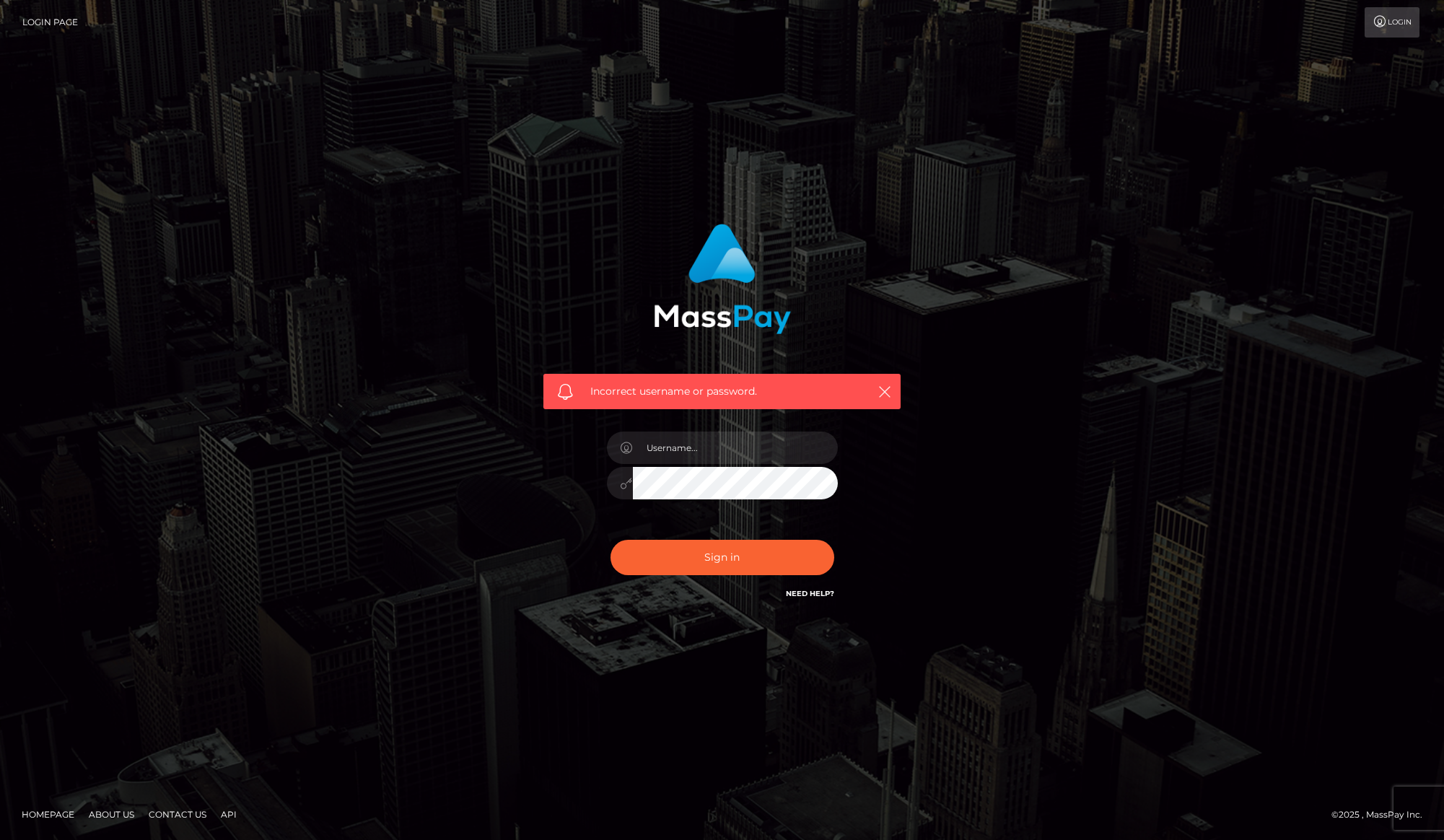
type input "karl.cope"
click at [718, 539] on div "Sign in Need Help?" at bounding box center [722, 563] width 252 height 64
click at [718, 552] on button "Sign in" at bounding box center [722, 557] width 223 height 35
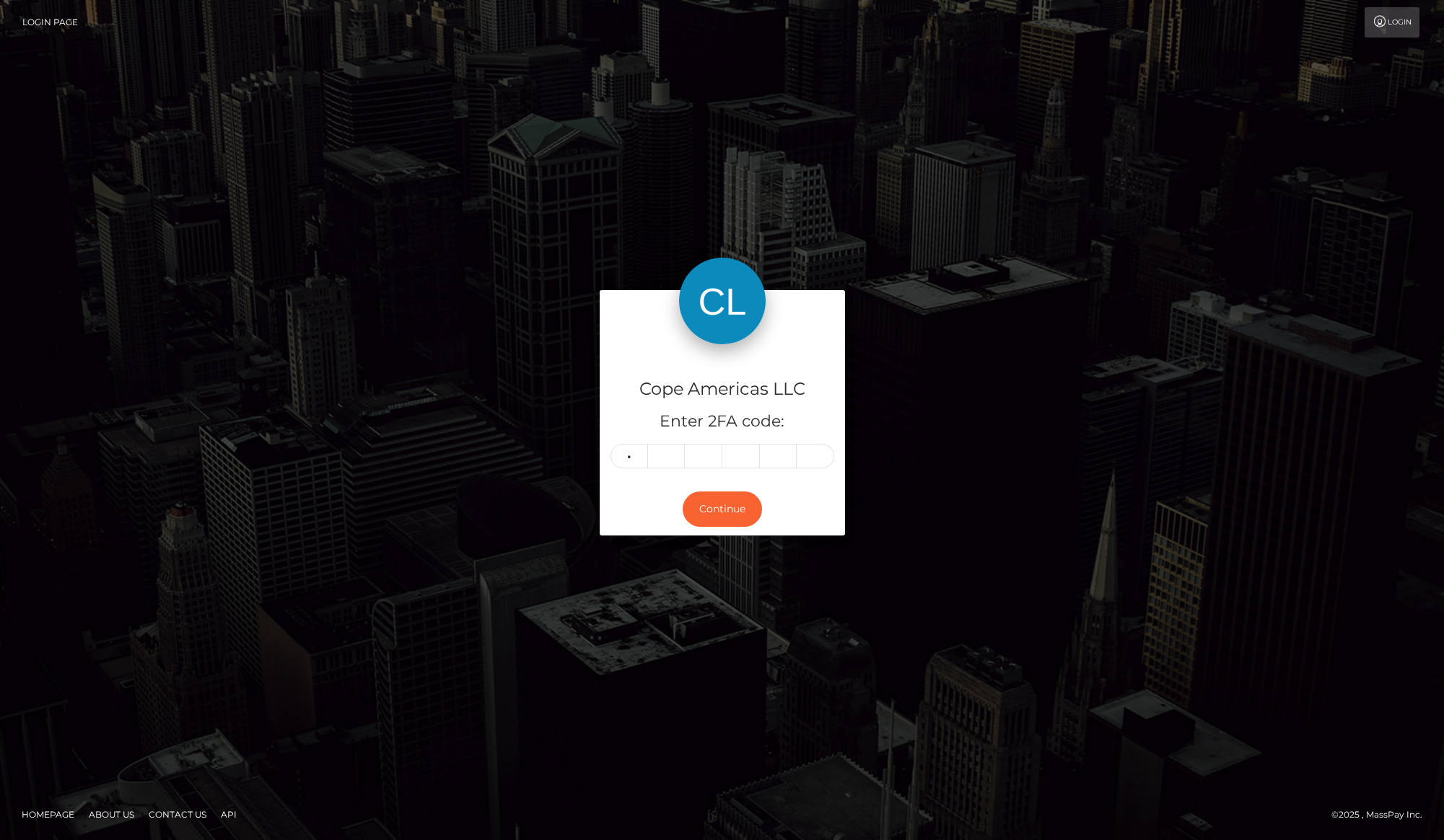
type input "9"
type input "1"
type input "8"
type input "2"
type input "6"
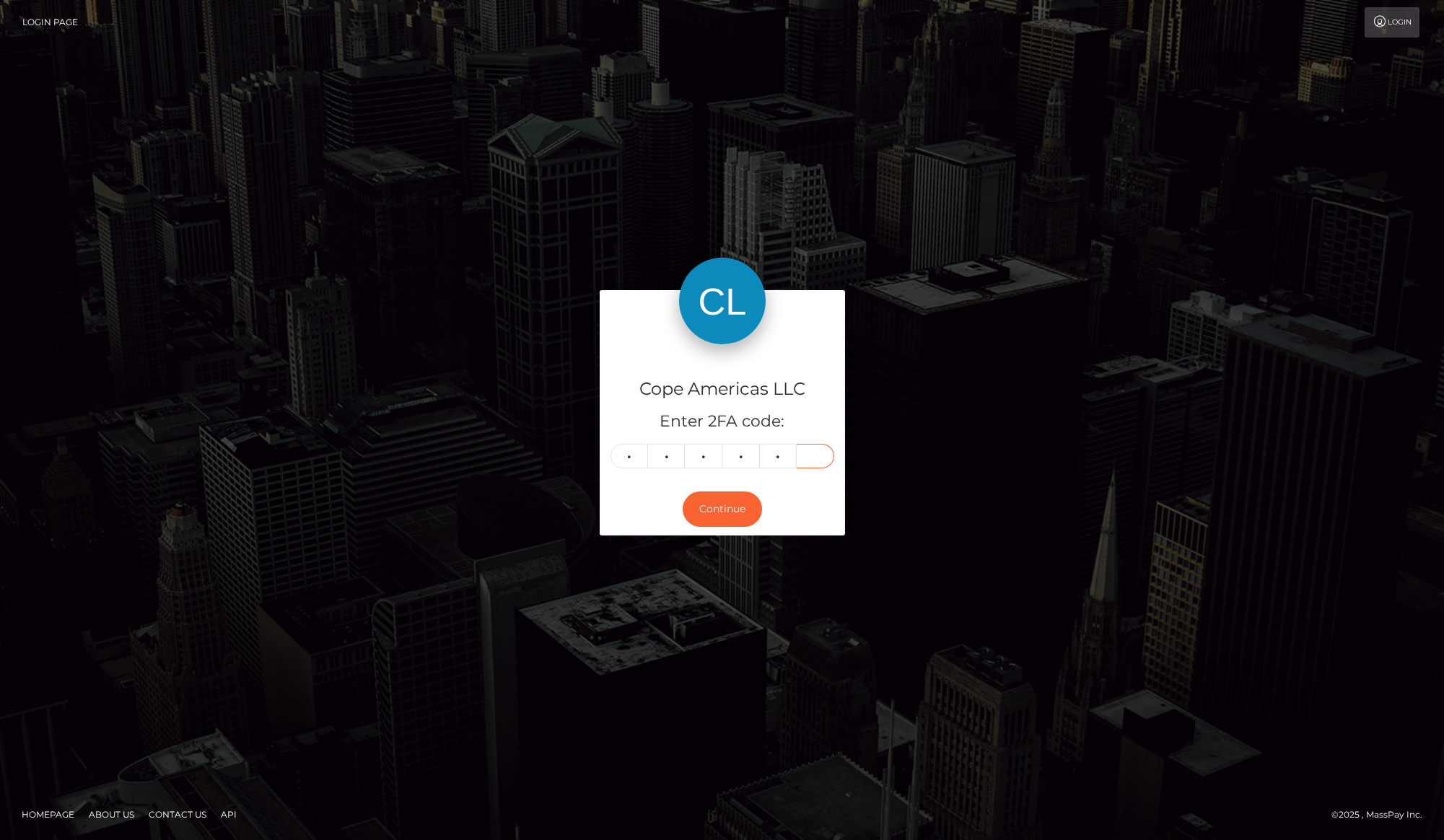
type input "1"
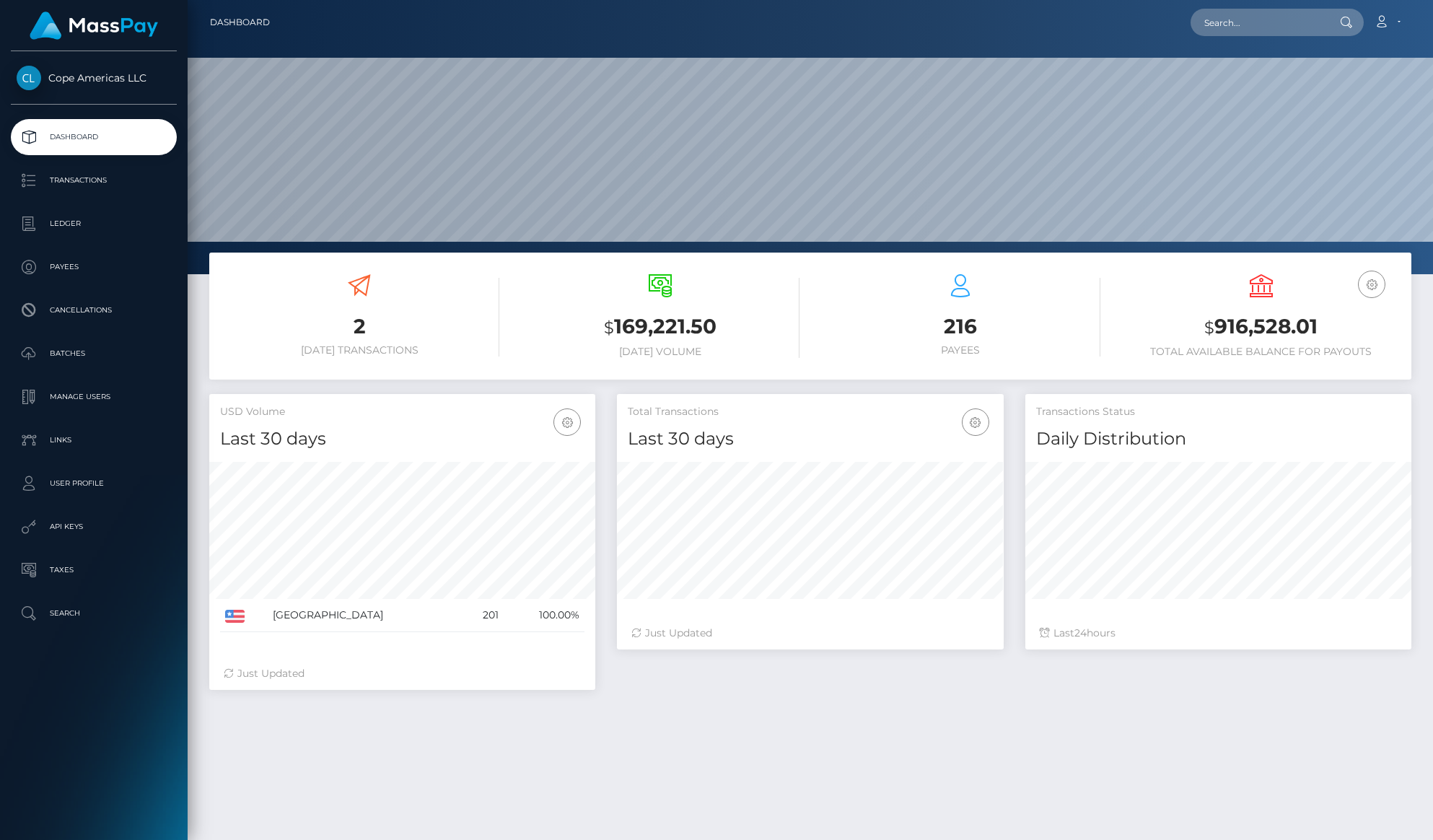
scroll to position [256, 386]
click at [102, 343] on p "Batches" at bounding box center [94, 354] width 155 height 22
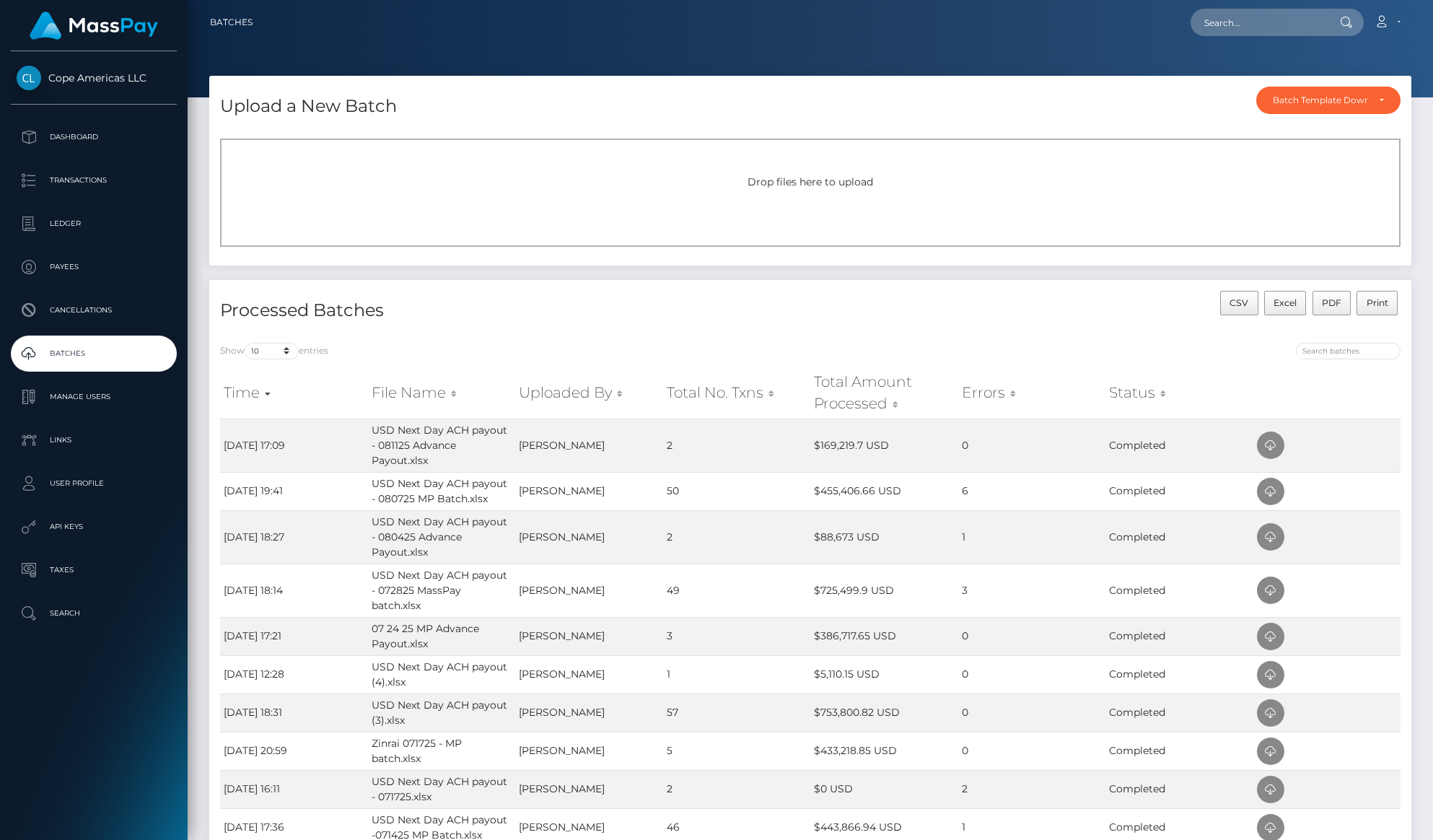
click at [691, 287] on div "Processed Batches CSV Excel PDF Print" at bounding box center [810, 306] width 1203 height 52
click at [109, 183] on p "Transactions" at bounding box center [94, 181] width 155 height 22
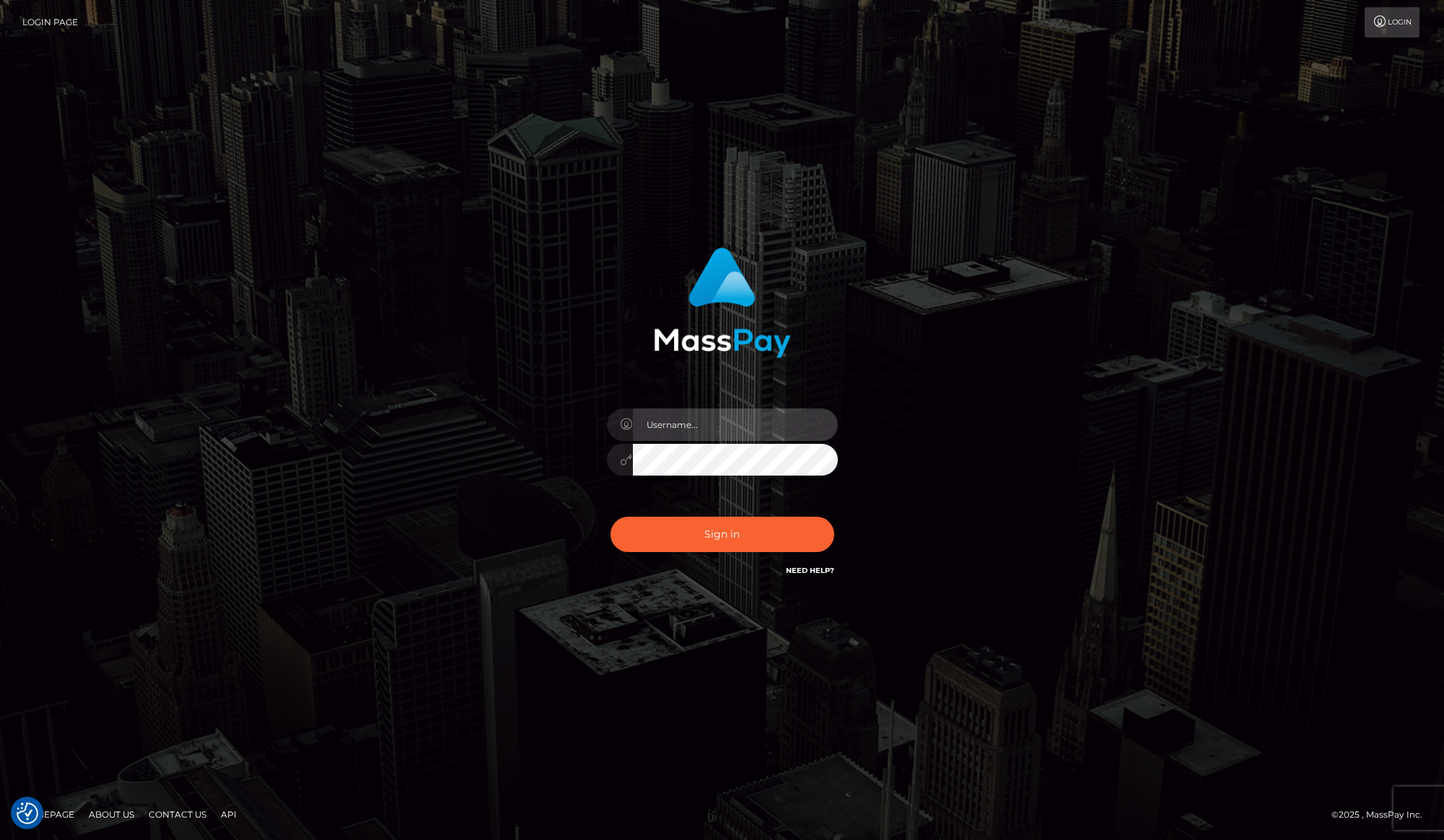
type input "karl.cope"
